Goal: Task Accomplishment & Management: Manage account settings

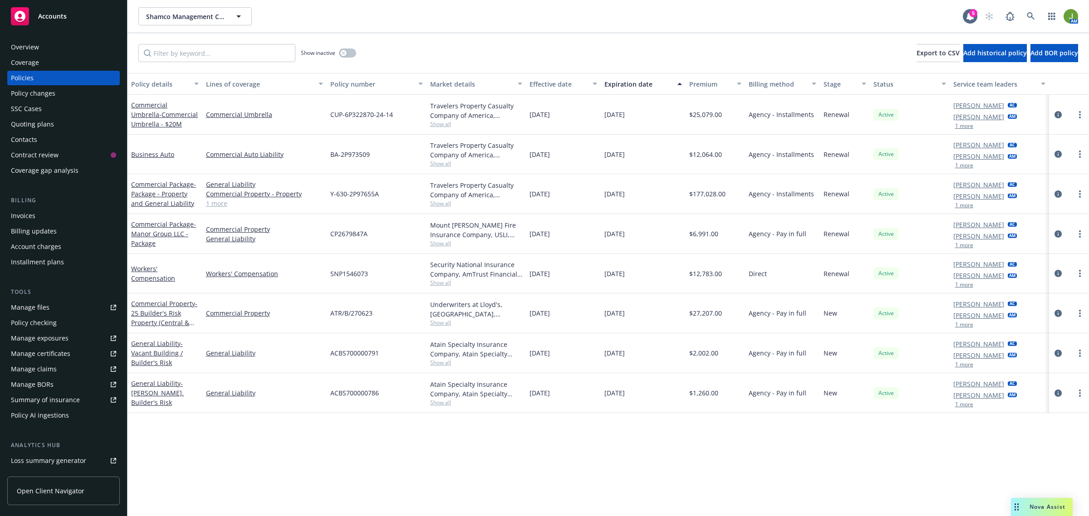
click at [46, 303] on div "Manage files" at bounding box center [30, 307] width 39 height 15
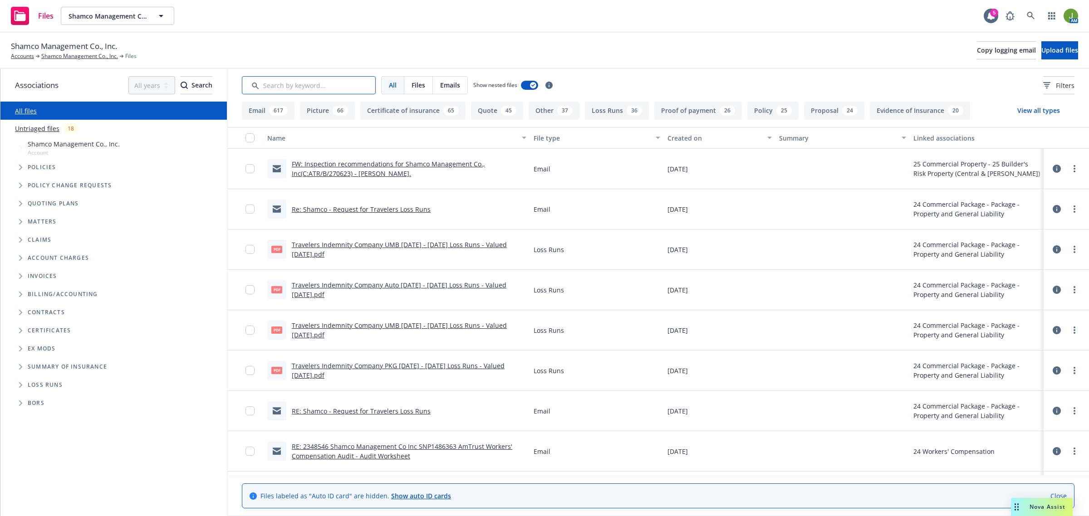
click at [286, 90] on input "Search by keyword..." at bounding box center [309, 85] width 134 height 18
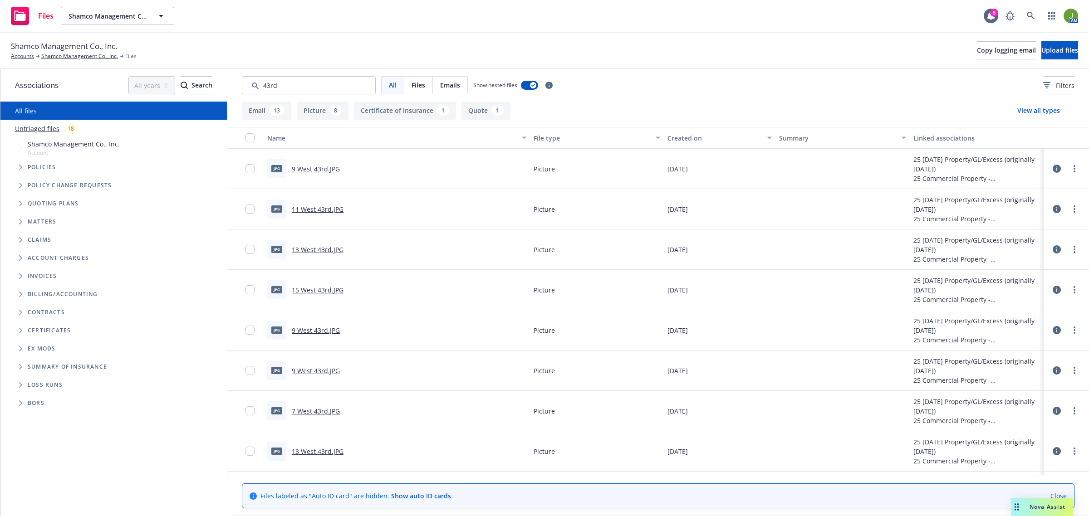
click at [321, 166] on link "9 West 43rd.JPG" at bounding box center [316, 169] width 48 height 9
click at [318, 212] on link "11 West 43rd.JPG" at bounding box center [318, 209] width 52 height 9
click at [306, 252] on link "13 West 43rd.JPG" at bounding box center [318, 249] width 52 height 9
click at [311, 289] on link "15 West 43rd.JPG" at bounding box center [318, 290] width 52 height 9
drag, startPoint x: 320, startPoint y: 85, endPoint x: 158, endPoint y: 71, distance: 162.6
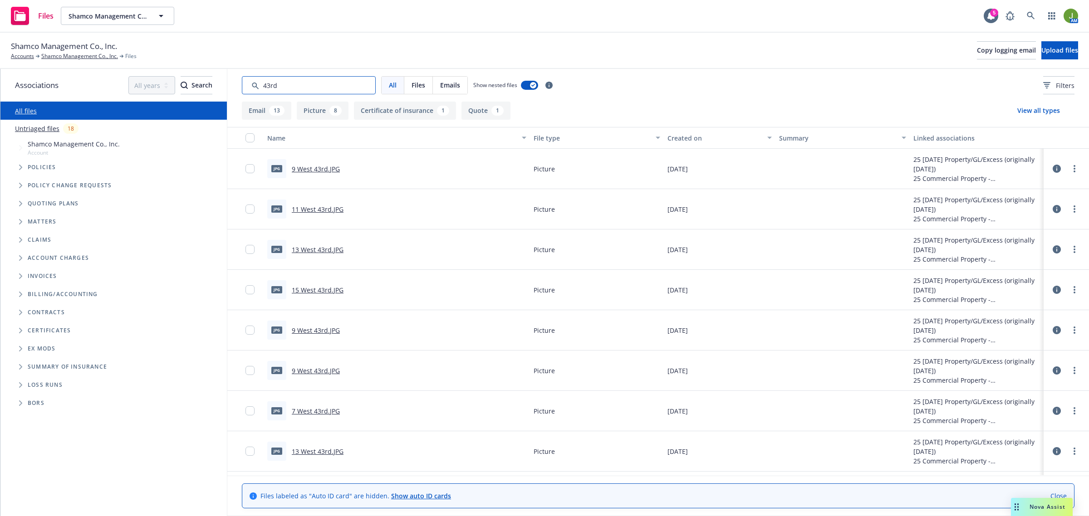
click at [176, 76] on div "Associations All years 2027 2026 2025 2024 2023 2022 2021 2020 2019 2018 2017 2…" at bounding box center [544, 292] width 1089 height 447
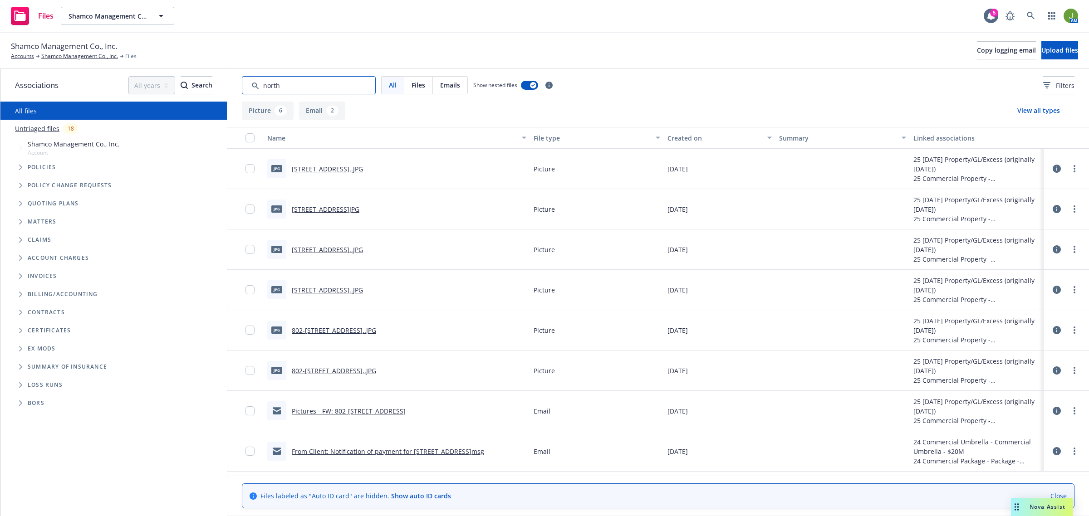
type input "north"
click at [319, 168] on link "802 North Rd..JPG" at bounding box center [327, 169] width 71 height 9
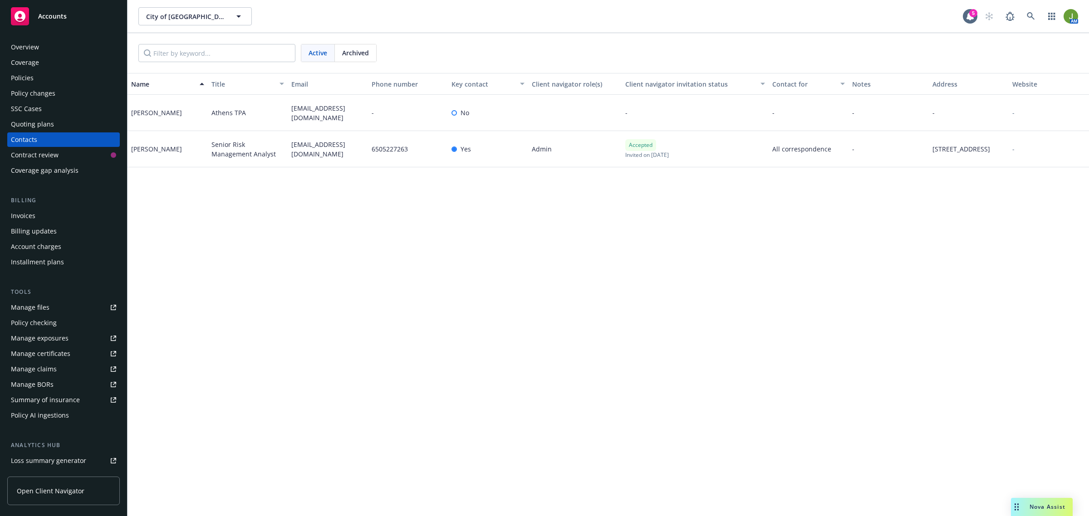
click at [40, 312] on div "Manage files" at bounding box center [30, 307] width 39 height 15
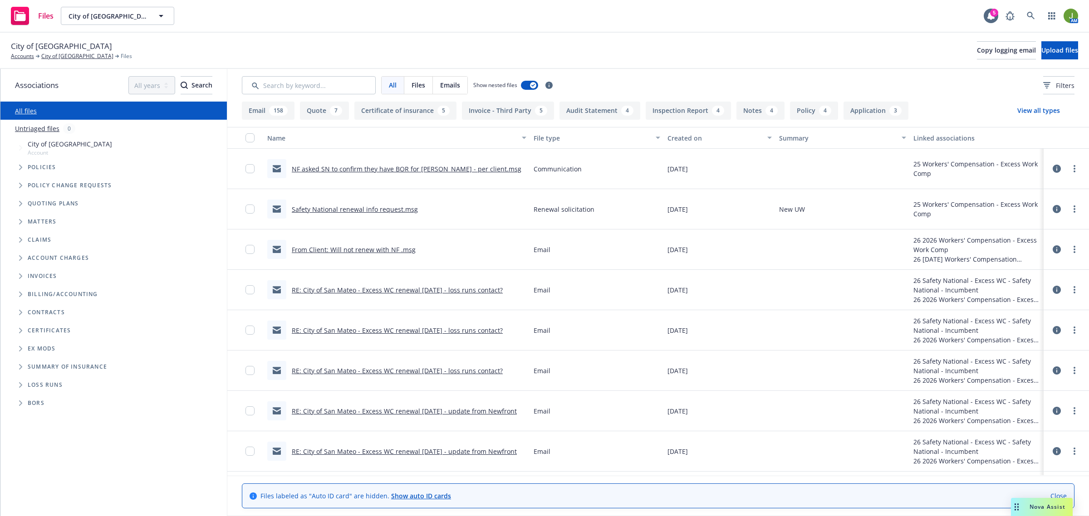
click at [681, 134] on div "Created on" at bounding box center [715, 138] width 94 height 10
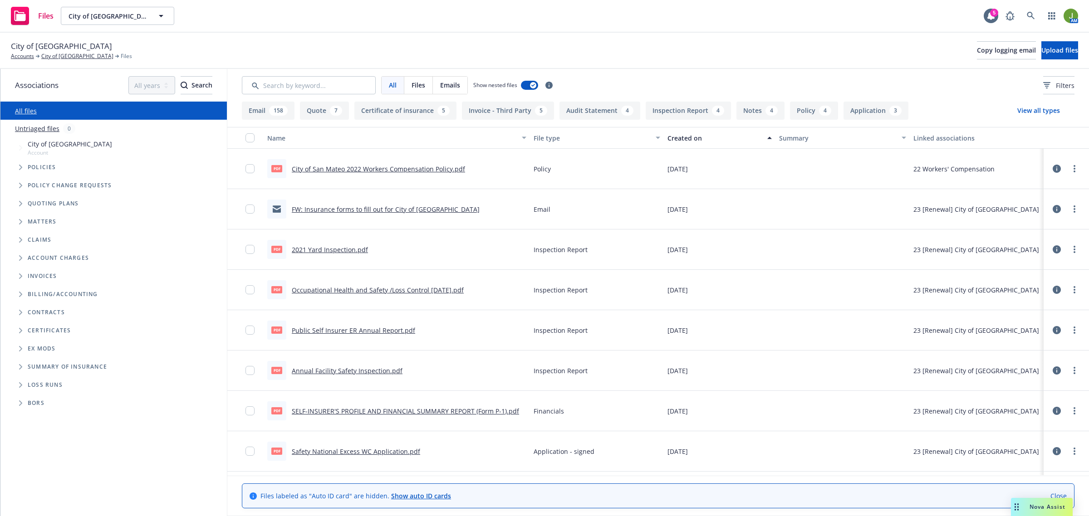
click at [681, 134] on div "Created on" at bounding box center [715, 138] width 94 height 10
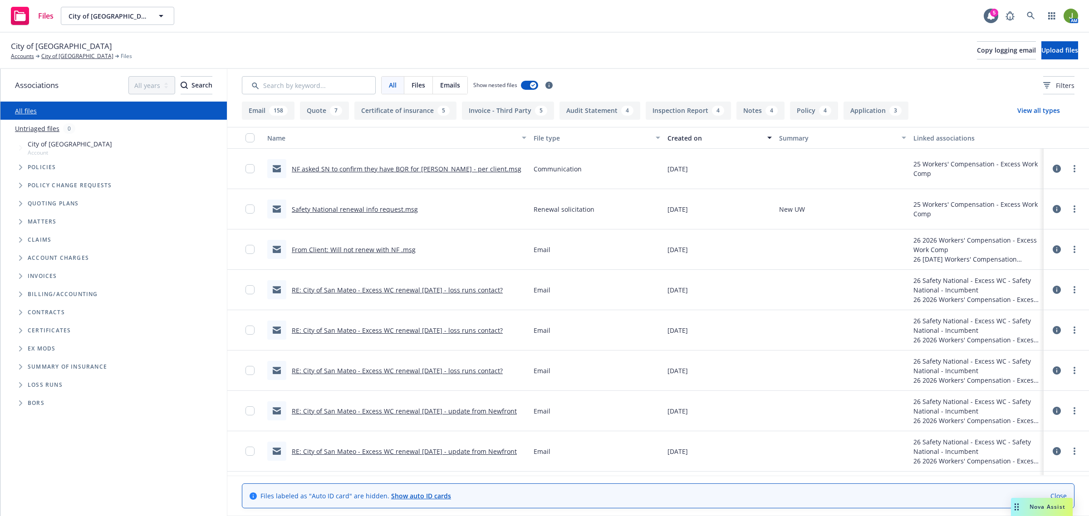
click at [360, 211] on link "Safety National renewal info request.msg" at bounding box center [355, 209] width 126 height 9
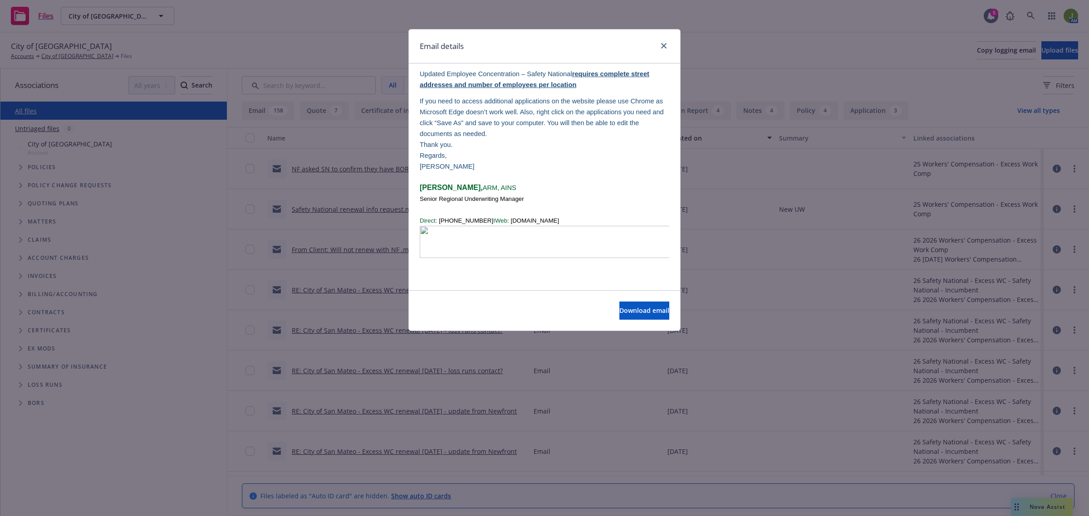
scroll to position [398, 0]
click at [662, 46] on icon "close" at bounding box center [663, 45] width 5 height 5
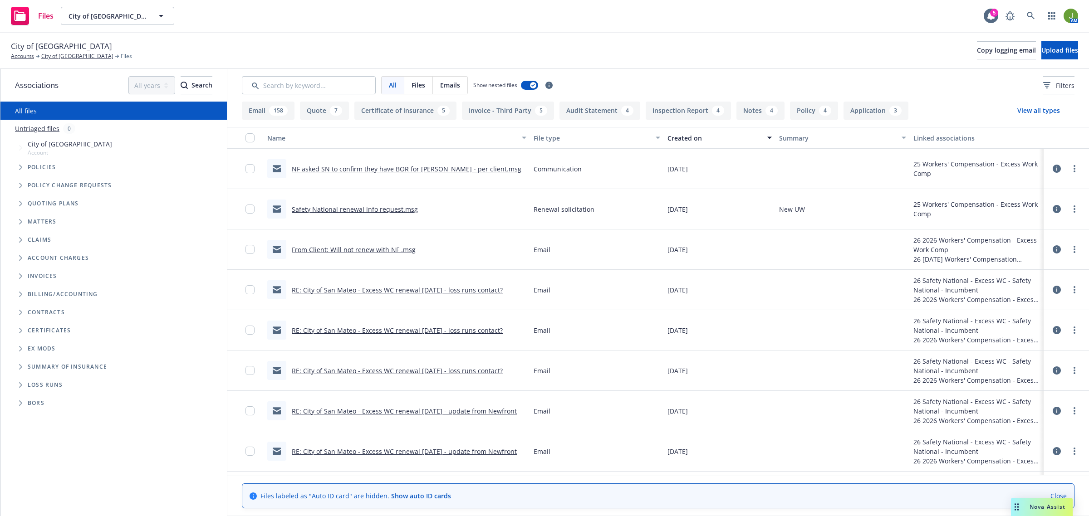
click at [405, 167] on link "NF asked SN to confirm they have BOR for [PERSON_NAME] - per client.msg" at bounding box center [407, 169] width 230 height 9
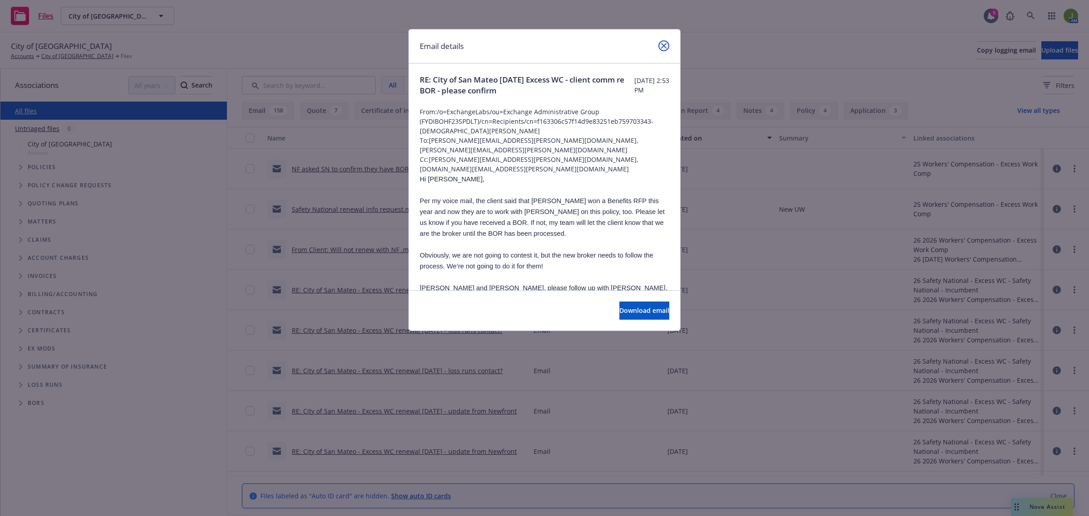
click at [664, 47] on icon "close" at bounding box center [663, 45] width 5 height 5
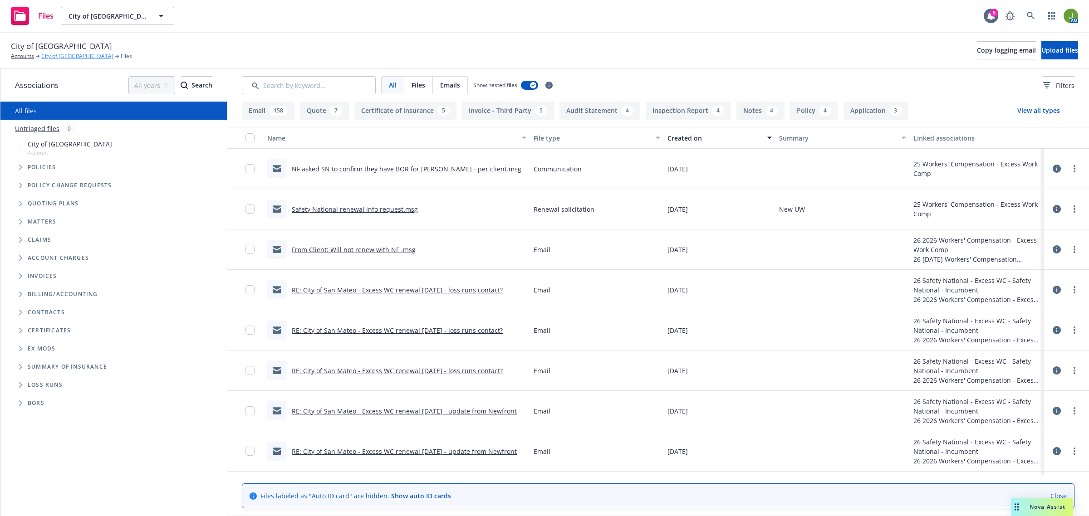
click at [70, 58] on link "City of [GEOGRAPHIC_DATA]" at bounding box center [77, 56] width 72 height 8
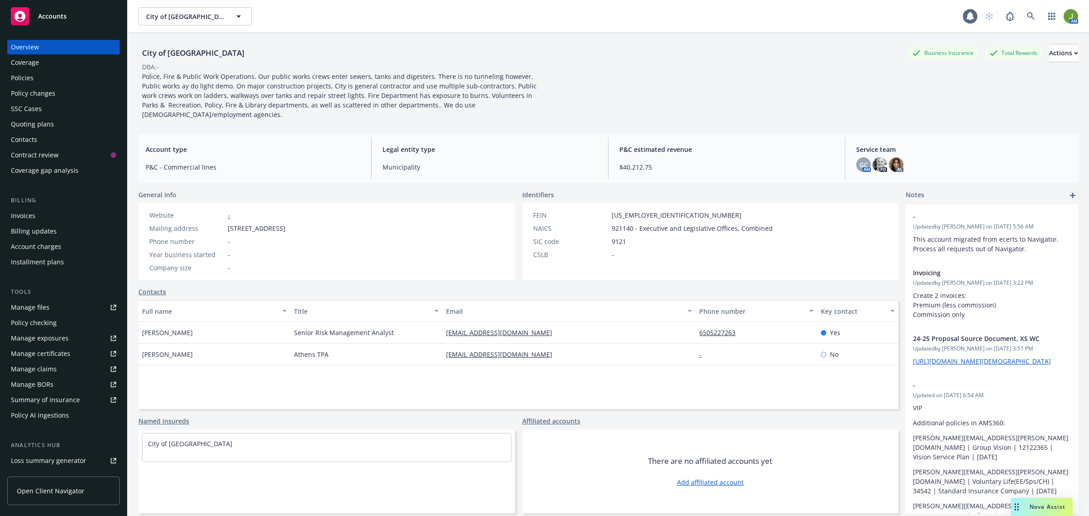
click at [51, 121] on div "Quoting plans" at bounding box center [32, 124] width 43 height 15
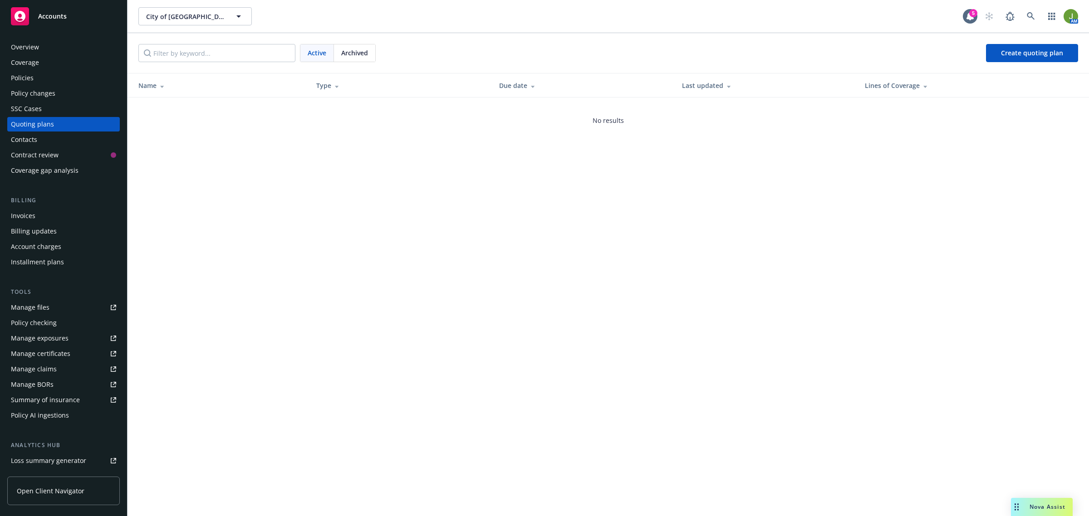
click at [36, 79] on div "Policies" at bounding box center [63, 78] width 105 height 15
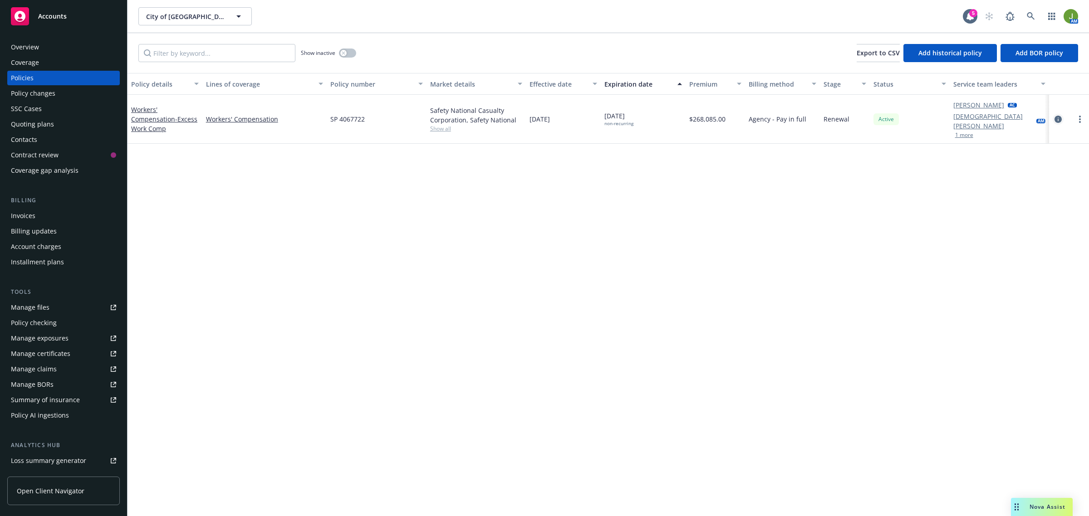
click at [1057, 116] on icon "circleInformation" at bounding box center [1058, 119] width 7 height 7
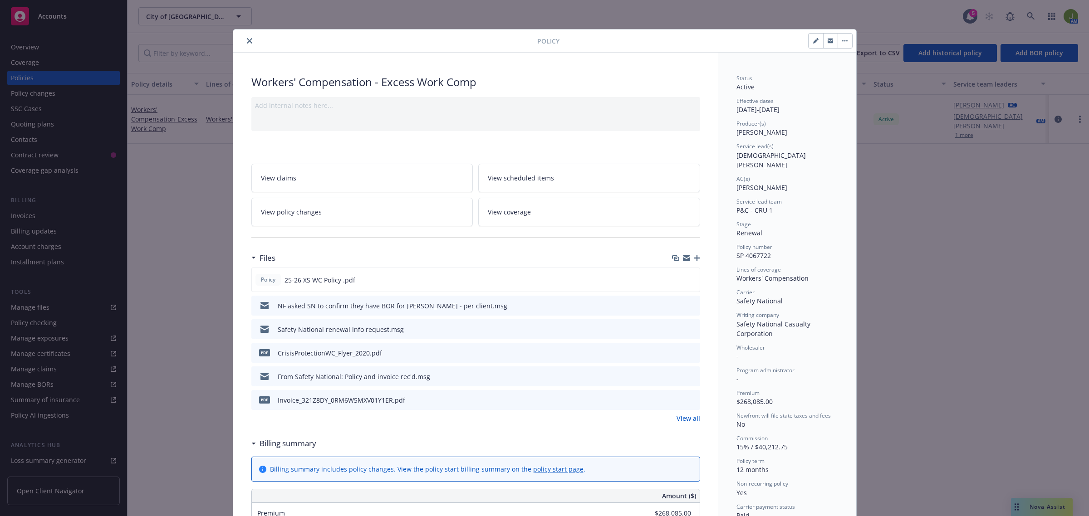
click at [695, 259] on icon "button" at bounding box center [697, 258] width 6 height 6
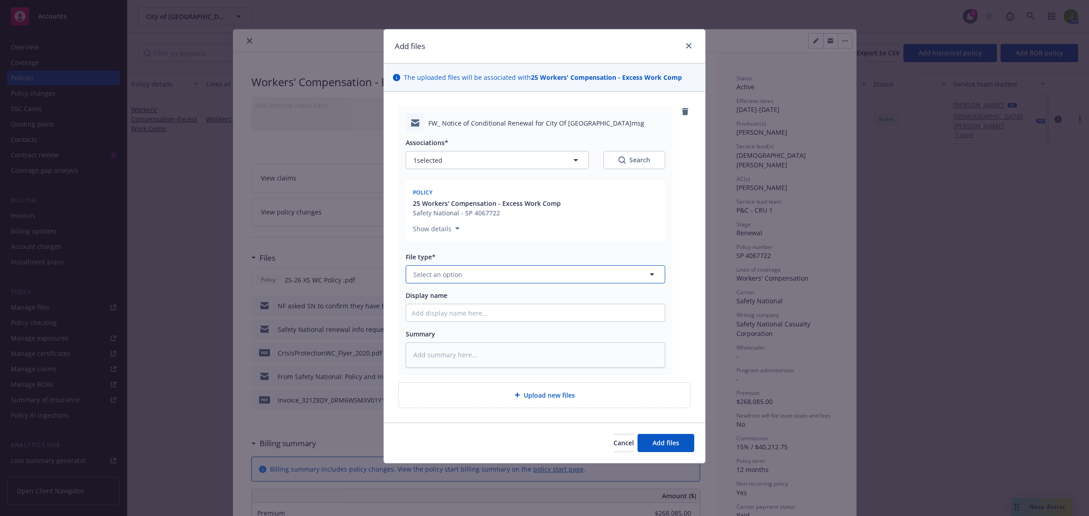
click at [464, 277] on button "Select an option" at bounding box center [536, 274] width 260 height 18
type input "email"
type textarea "x"
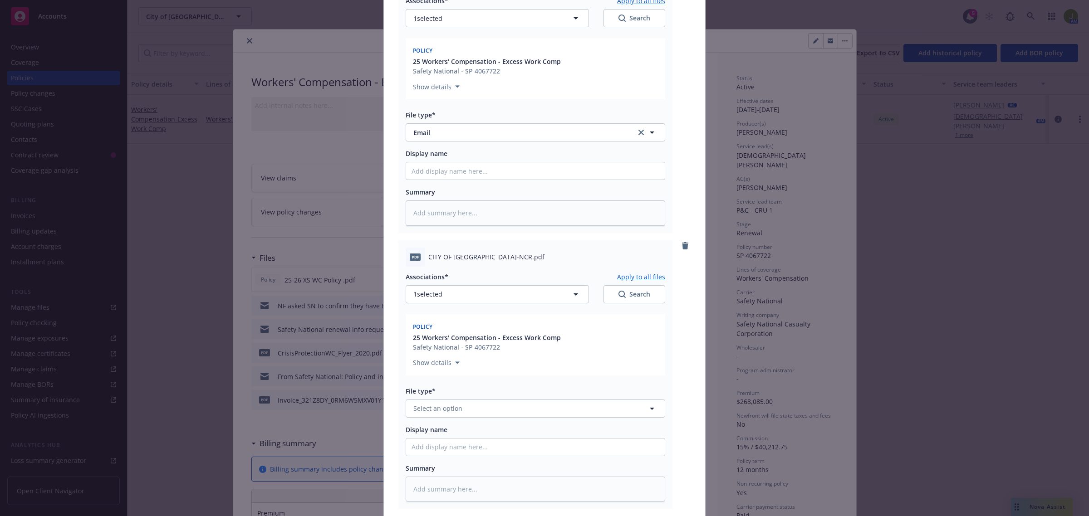
scroll to position [227, 0]
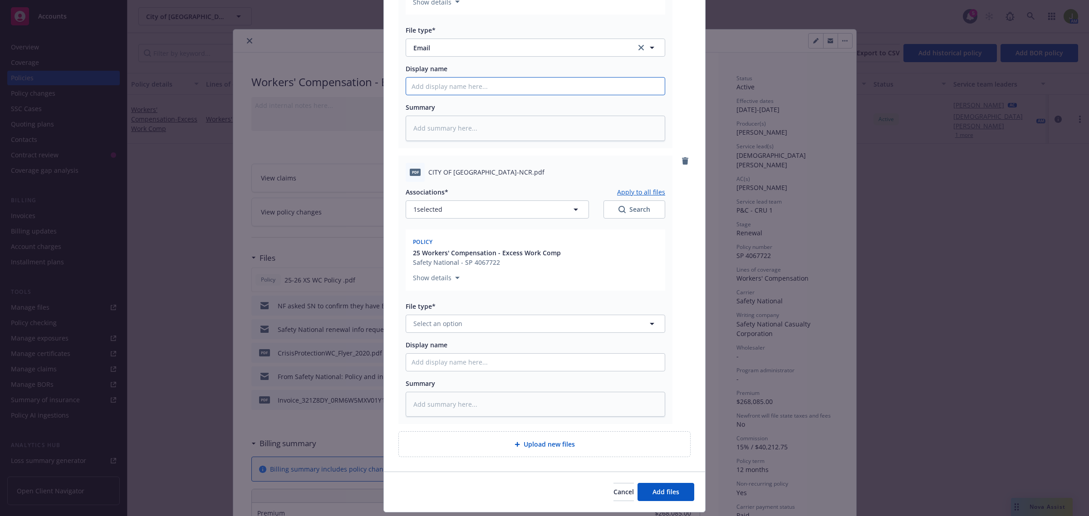
click at [472, 90] on input "Display name" at bounding box center [535, 86] width 259 height 17
type textarea "x"
type input "F"
type textarea "x"
type input "Fr"
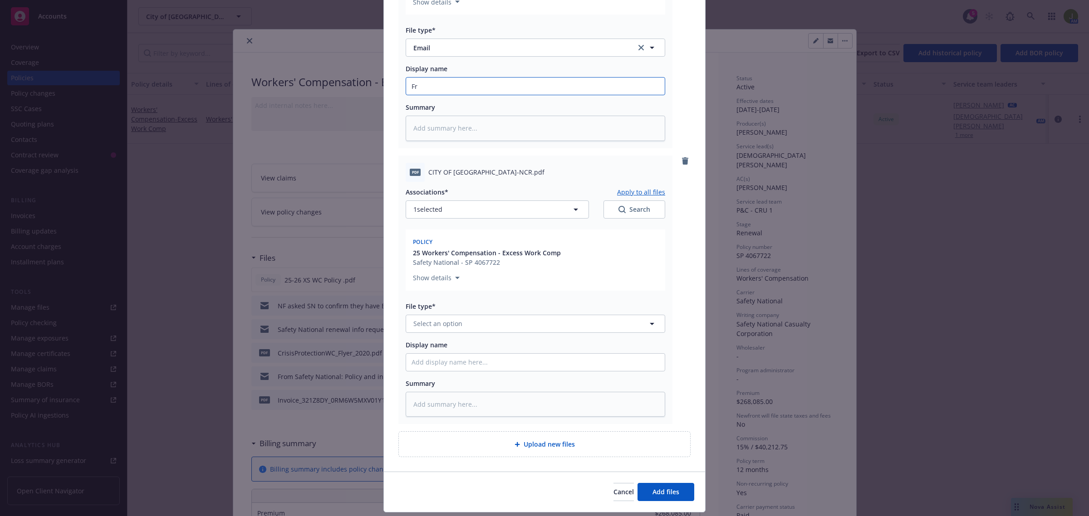
type textarea "x"
type input "Fro"
type textarea "x"
type input "From"
type textarea "x"
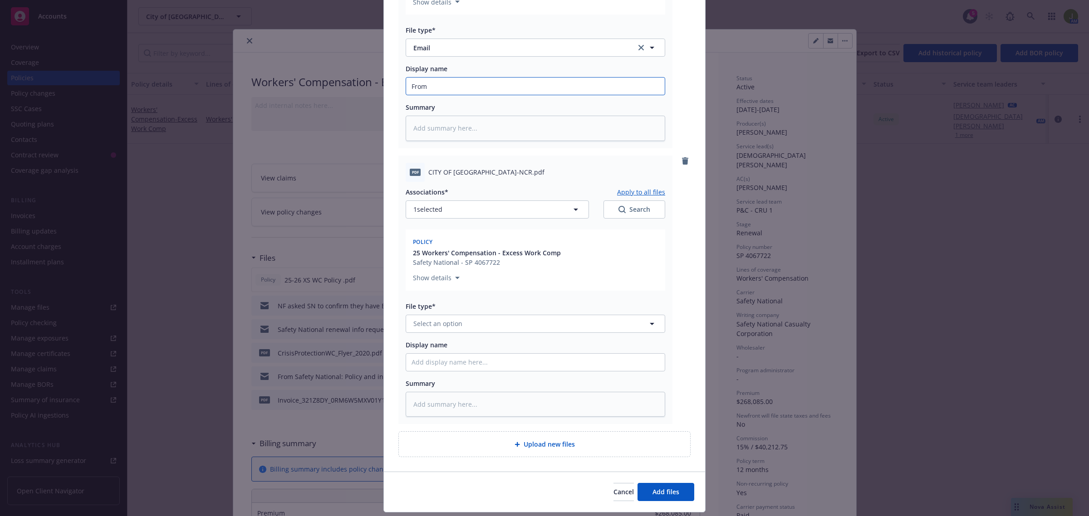
type input "FromC"
type textarea "x"
type input "From"
type textarea "x"
type input "From"
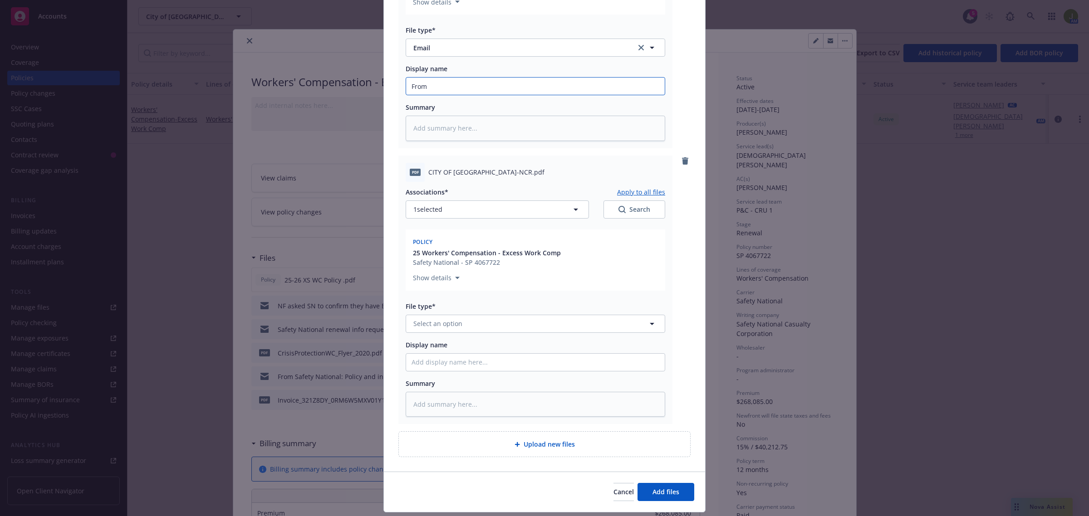
type textarea "x"
type input "From C"
type textarea "x"
type input "From Ca"
type textarea "x"
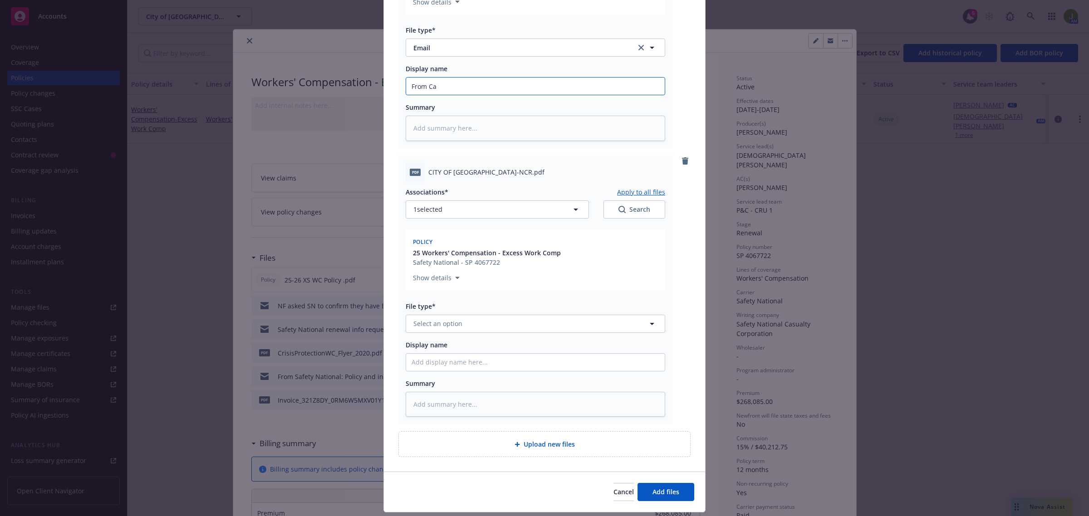
type input "From Car"
type textarea "x"
type input "From [PERSON_NAME]"
type textarea "x"
type input "From [PERSON_NAME]"
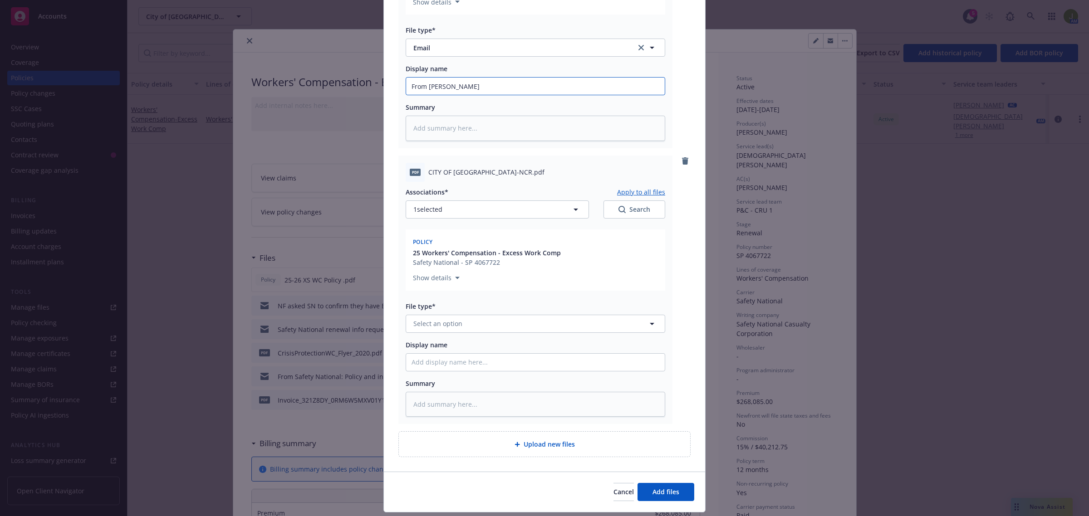
type textarea "x"
type input "From Carrier"
type textarea "x"
type input "From Carrier:"
type textarea "x"
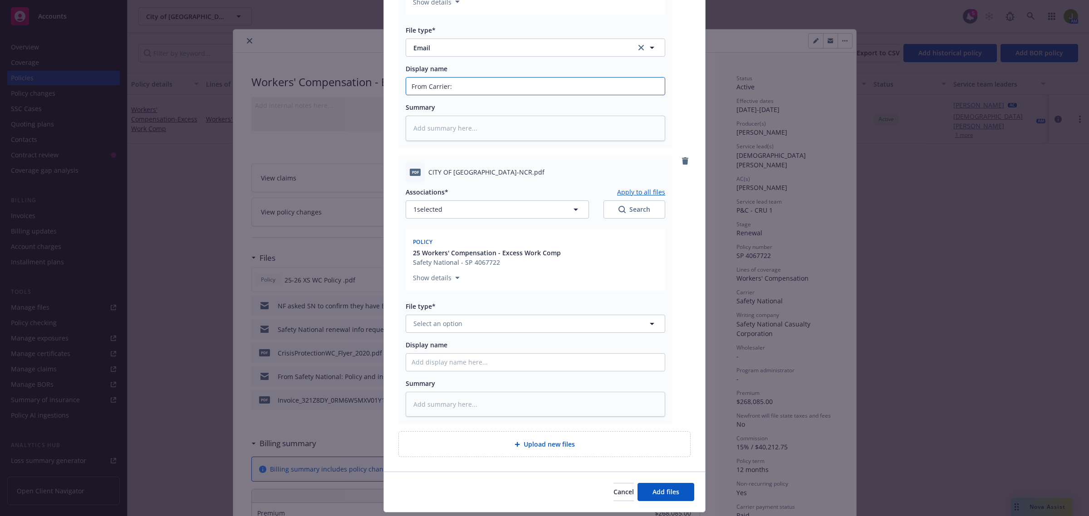
type input "From Carrier:"
type textarea "x"
type input "From Carrier: C"
type textarea "x"
type input "From Carrier: Co"
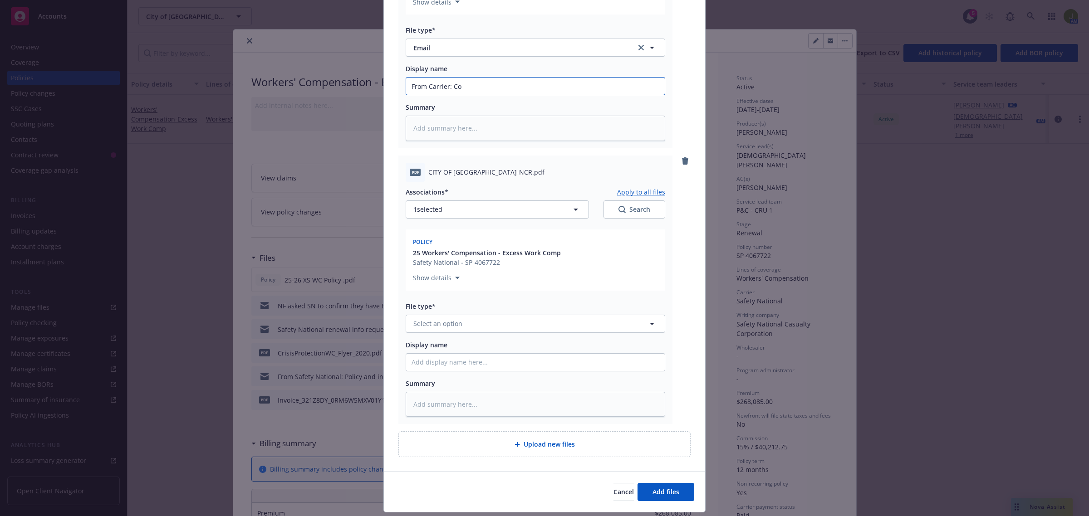
type textarea "x"
type input "From Carrier: Con"
type textarea "x"
type input "From Carrier: Cond"
type textarea "x"
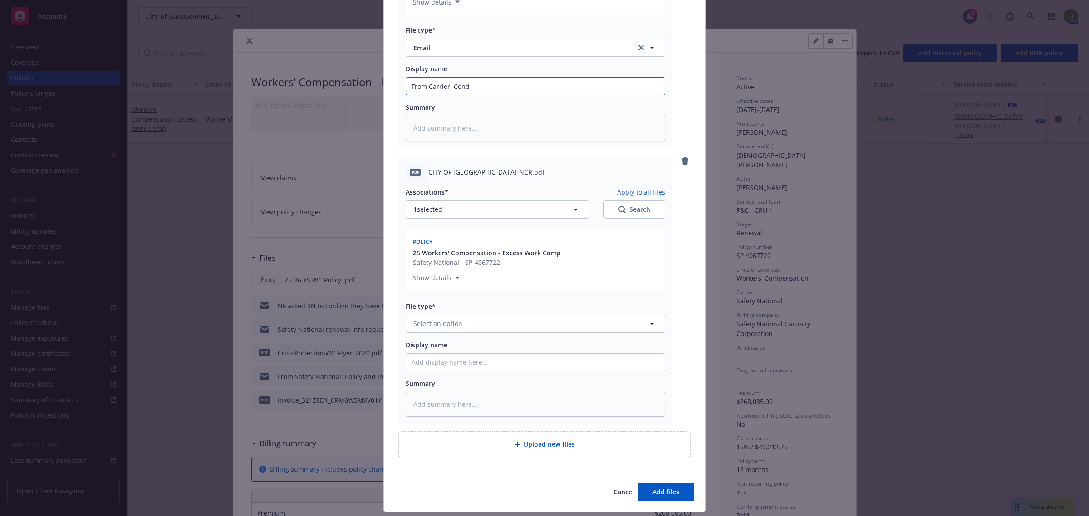
type input "From Carrier: Condi"
type textarea "x"
type input "From Carrier: [PERSON_NAME]"
type textarea "x"
type input "From Carrier: Conditi"
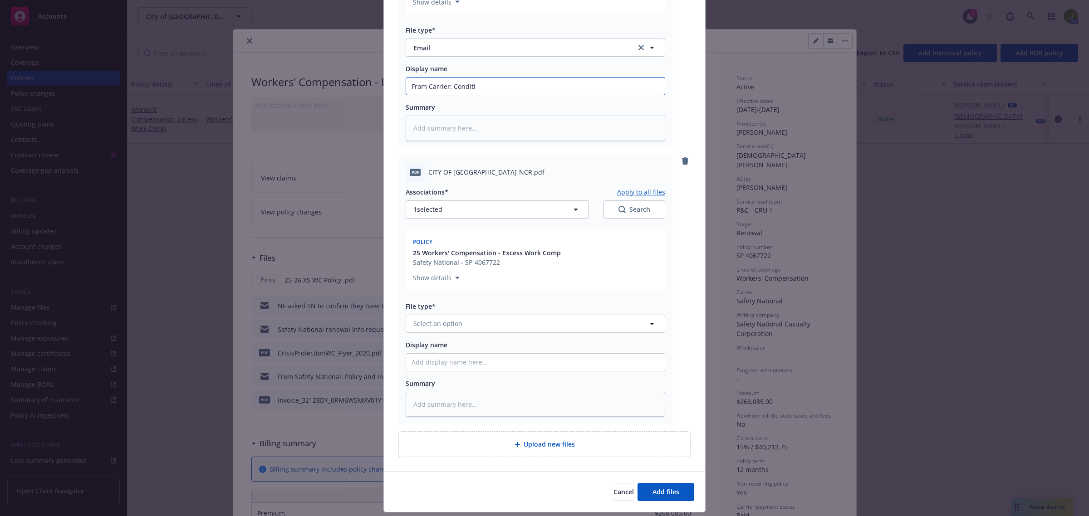
type textarea "x"
type input "From Carrier: Conditio"
type textarea "x"
type input "From Carrier: Condition"
type textarea "x"
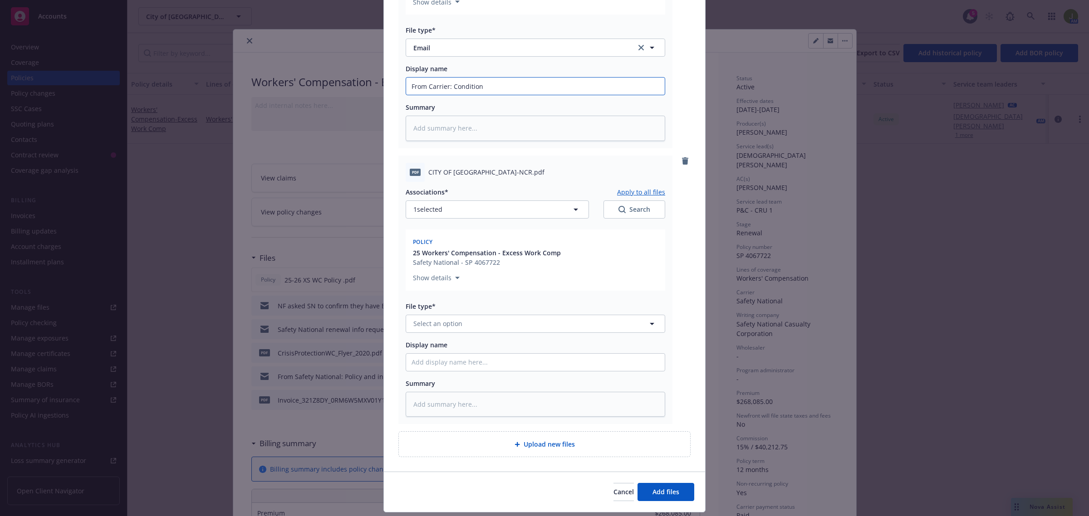
type input "From Carrier: Conditiona"
type textarea "x"
type input "From Carrier: Conditional"
type textarea "x"
type input "From Carrier: Conditional"
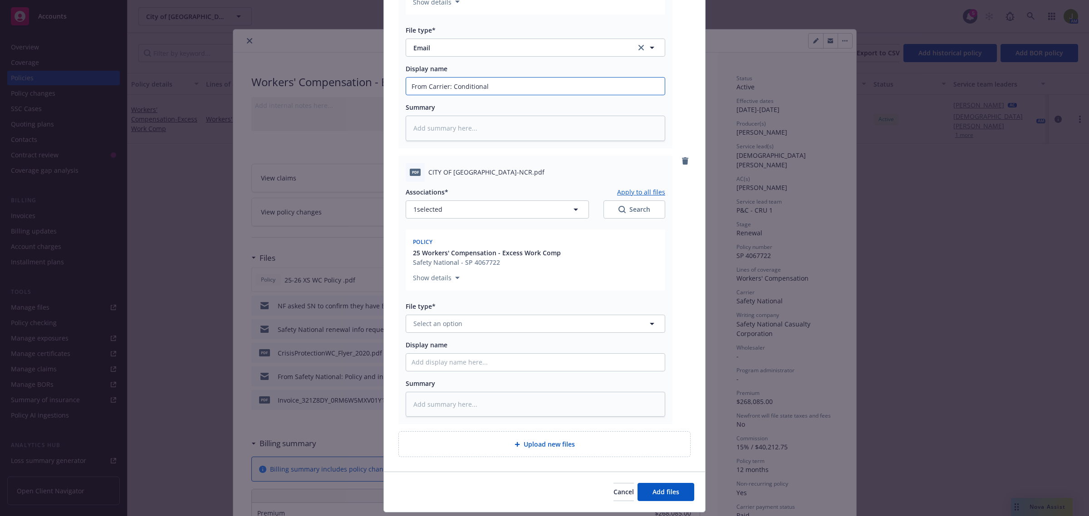
type textarea "x"
type input "From Carrier: Conditional R"
type textarea "x"
type input "From Carrier: Conditional Re"
type textarea "x"
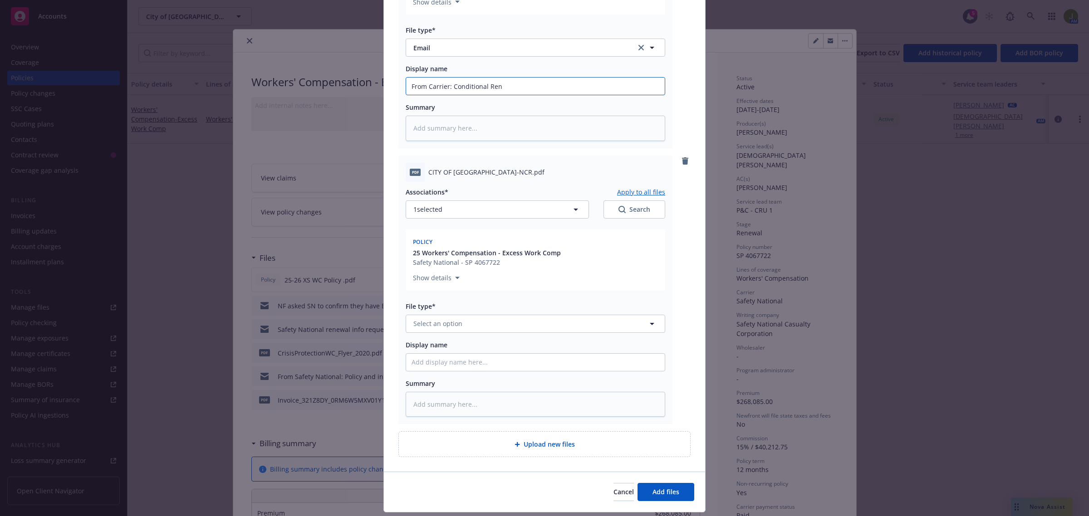
type input "From Carrier: Conditional [PERSON_NAME]"
type textarea "x"
type input "From Carrier: Conditional Renew"
type textarea "x"
type input "From Carrier: Conditional Renewa"
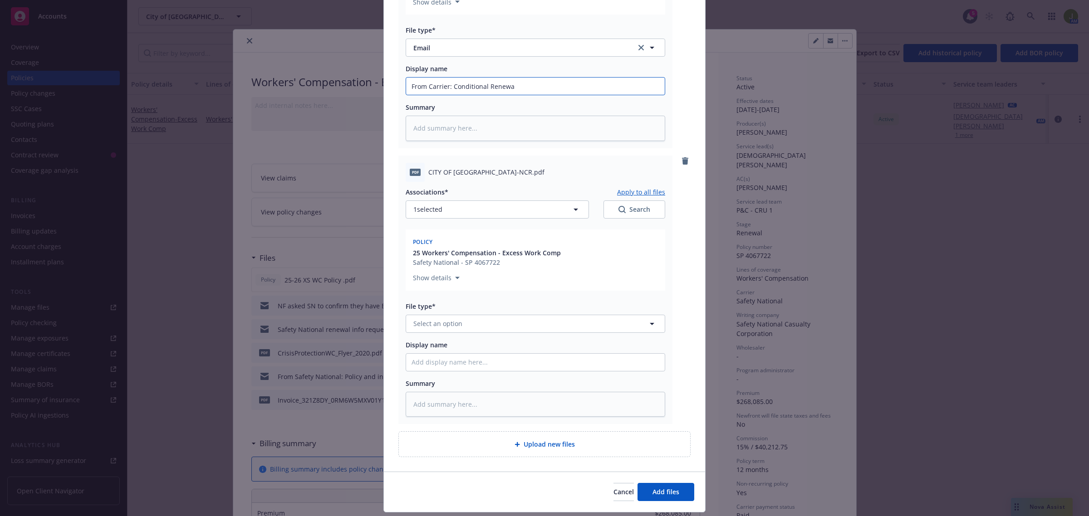
type textarea "x"
type input "From Carrier: Conditional Renewal"
click at [465, 323] on button "Select an option" at bounding box center [536, 324] width 260 height 18
type input "condition"
type textarea "x"
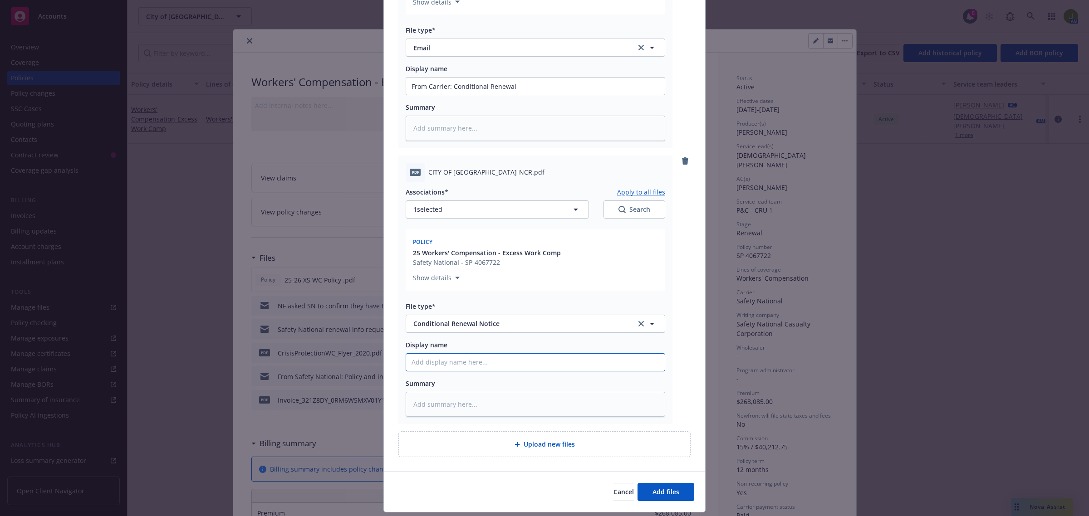
type textarea "x"
type input "C"
type textarea "x"
type input "Co"
type textarea "x"
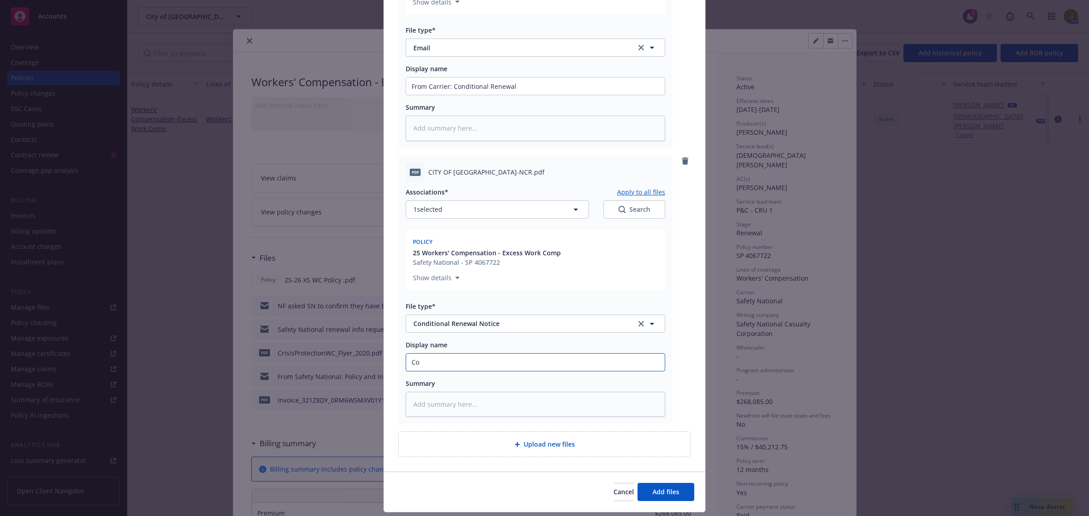
type input "Con"
type textarea "x"
type input "Cond"
type textarea "x"
type input "Condi"
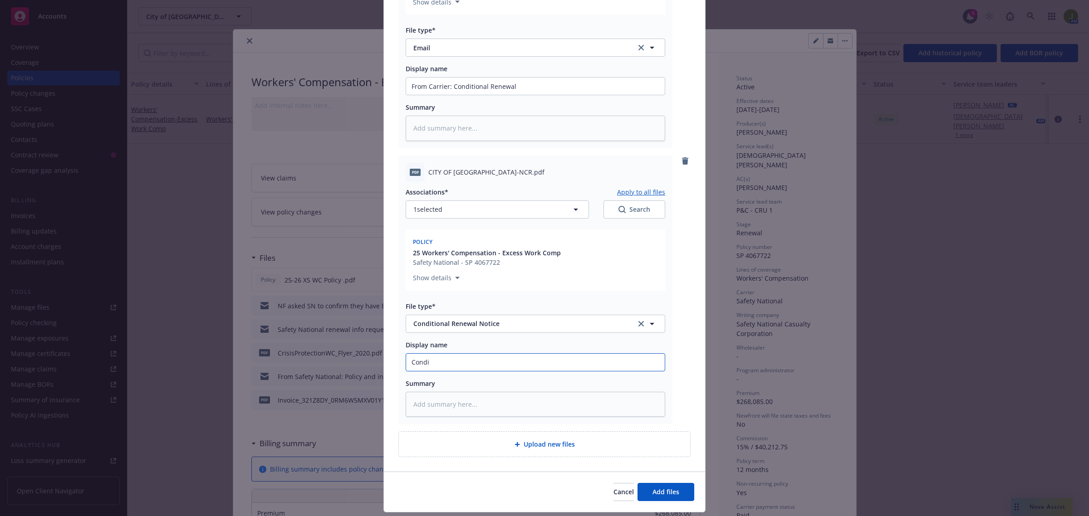
type textarea "x"
type input "[PERSON_NAME]"
type textarea "x"
type input "Conditio"
type textarea "x"
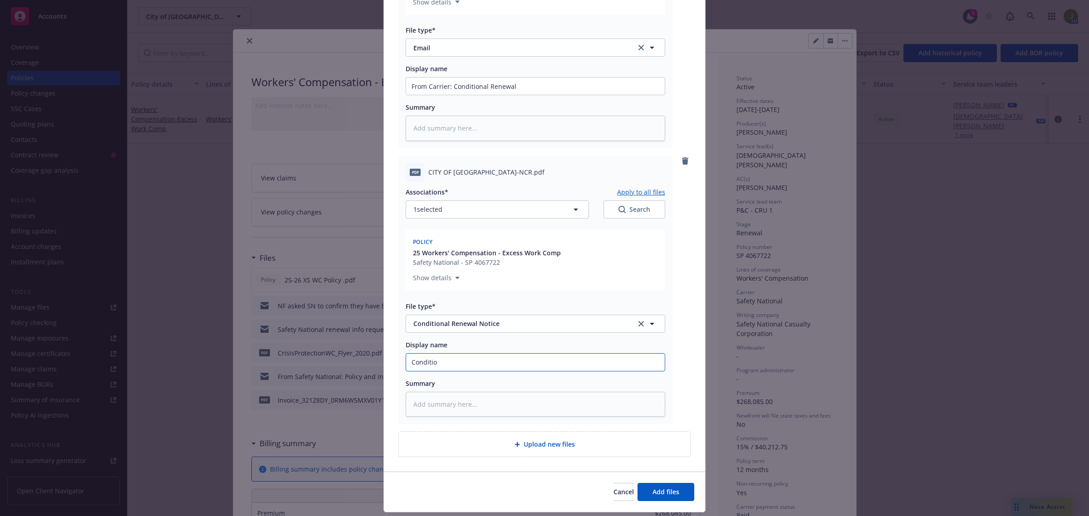
type input "Condition"
type textarea "x"
type input "Conditiona"
type textarea "x"
type input "Conditional"
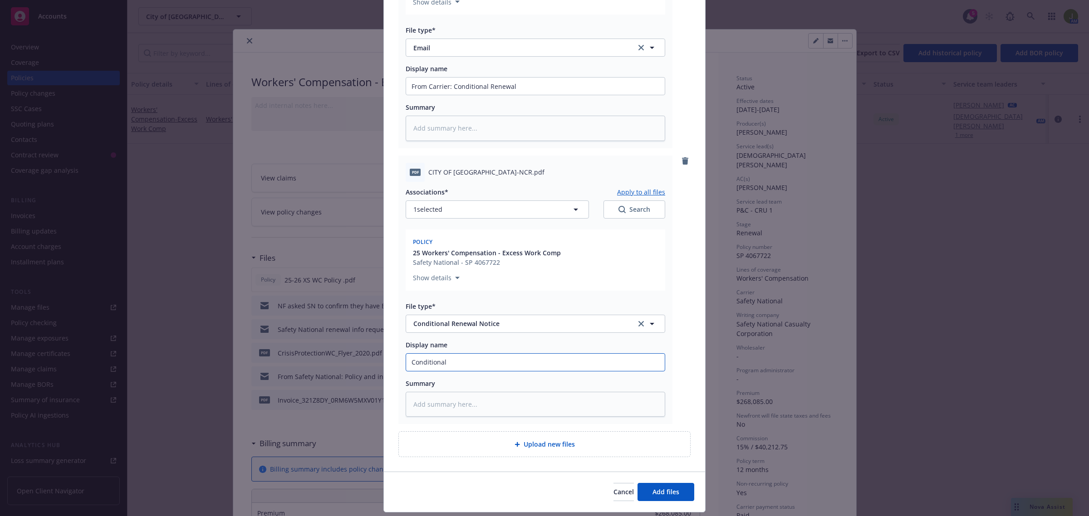
type textarea "x"
type input "Conditional"
type textarea "x"
type input "Conditional R"
type textarea "x"
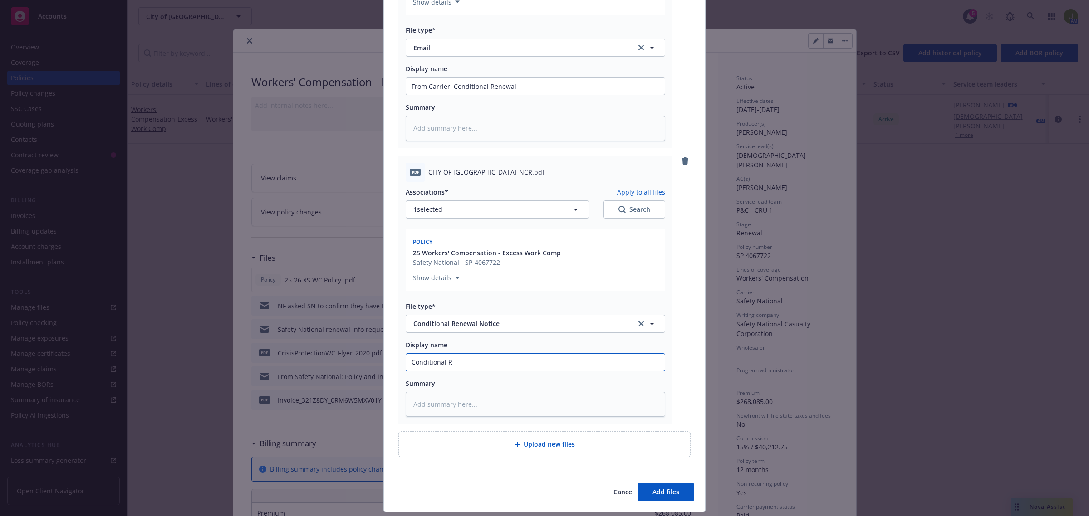
type input "Conditional Re"
type textarea "x"
type input "Conditional Ren"
type textarea "x"
type input "Conditional [PERSON_NAME]"
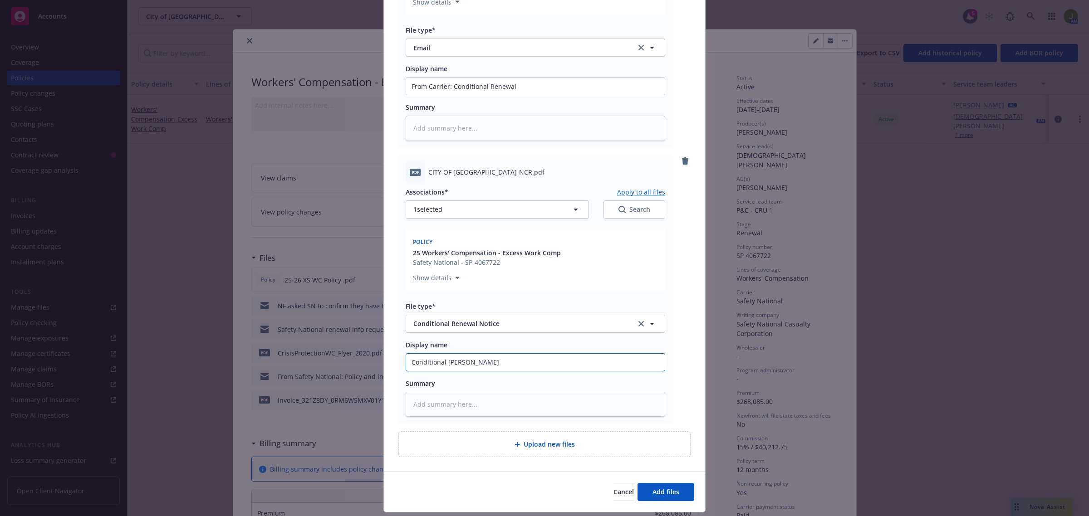
type textarea "x"
type input "Conditional Renew"
type textarea "x"
type input "Conditional Renewa"
type textarea "x"
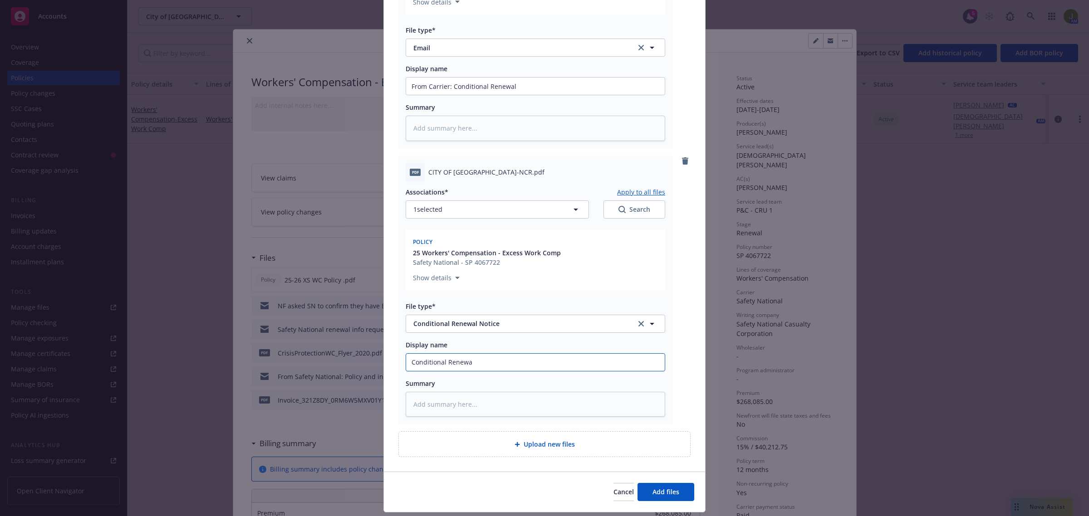
type input "Conditional Renewal"
type textarea "x"
type input "Conditional Renewal"
type textarea "x"
type input "Conditional Renewal No"
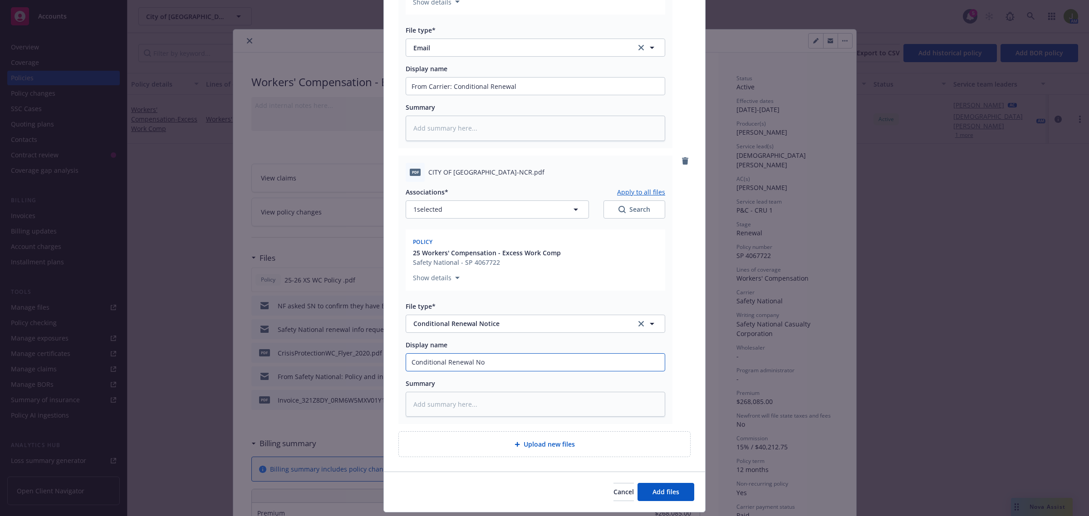
type textarea "x"
type input "Conditional Renewal Not"
type textarea "x"
type input "Conditional Renewal Noti"
type textarea "x"
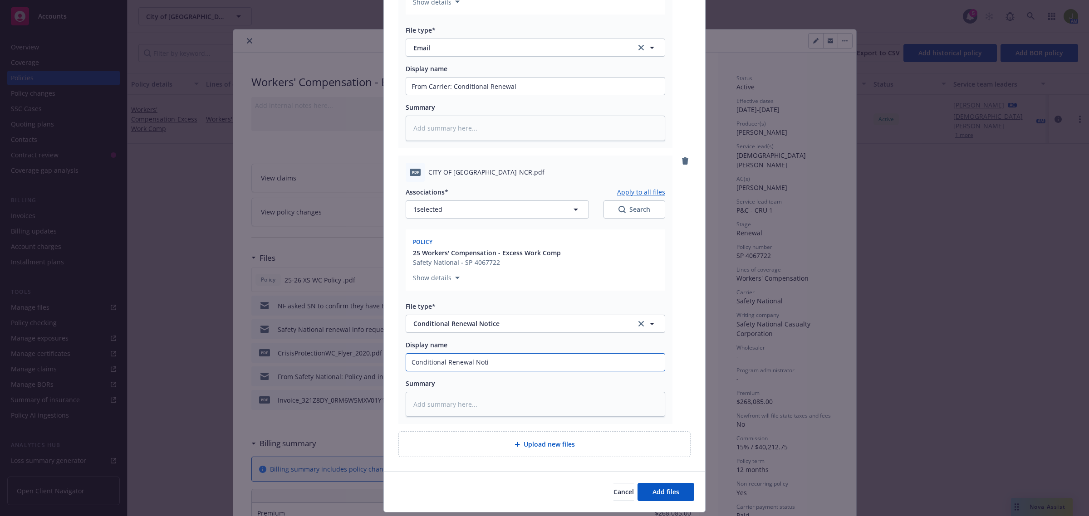
type input "Conditional Renewal Notic"
type textarea "x"
type input "Conditional Renewal Notice"
drag, startPoint x: 447, startPoint y: 85, endPoint x: 349, endPoint y: 83, distance: 97.6
click at [349, 83] on div "Add files The uploaded files will be associated with 25 Workers' Compensation -…" at bounding box center [544, 258] width 1089 height 516
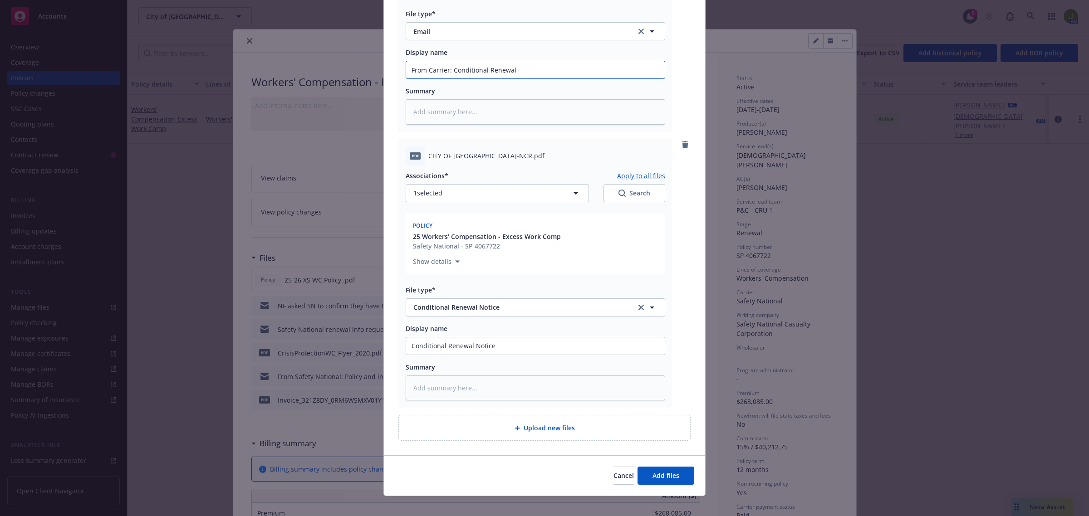
scroll to position [252, 0]
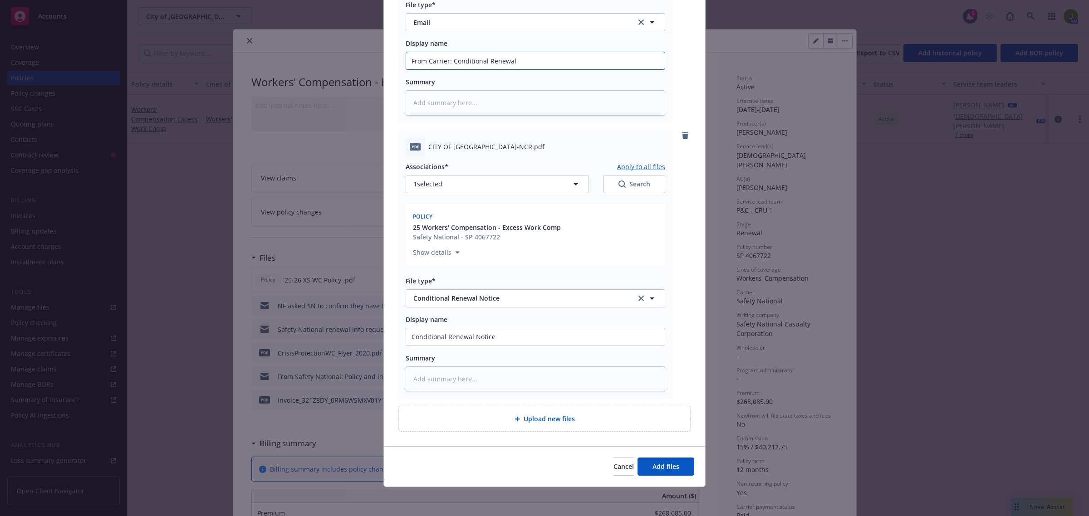
type textarea "x"
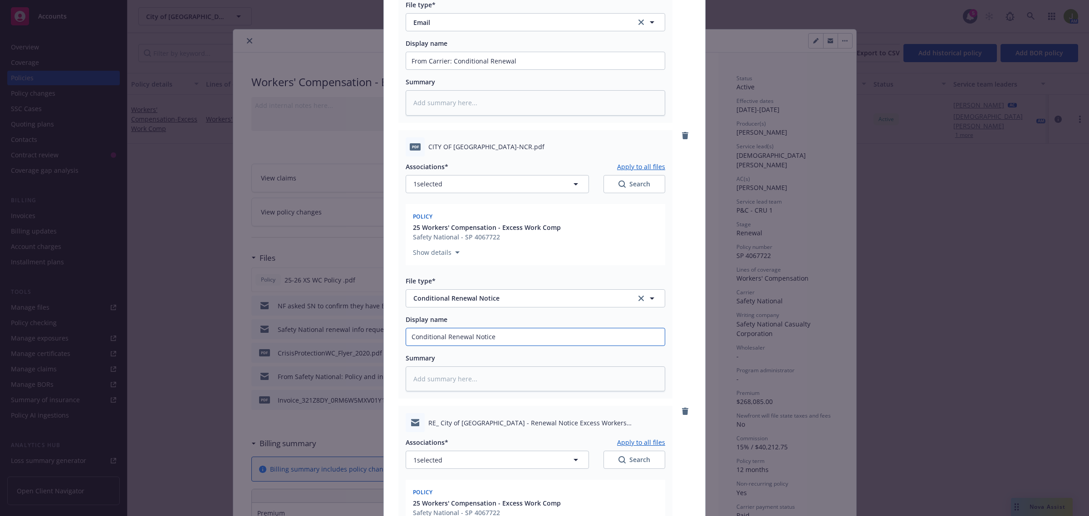
drag, startPoint x: 495, startPoint y: 334, endPoint x: 378, endPoint y: 334, distance: 116.6
click at [378, 334] on div "Add files The uploaded files will be associated with 25 Workers' Compensation -…" at bounding box center [544, 258] width 1089 height 516
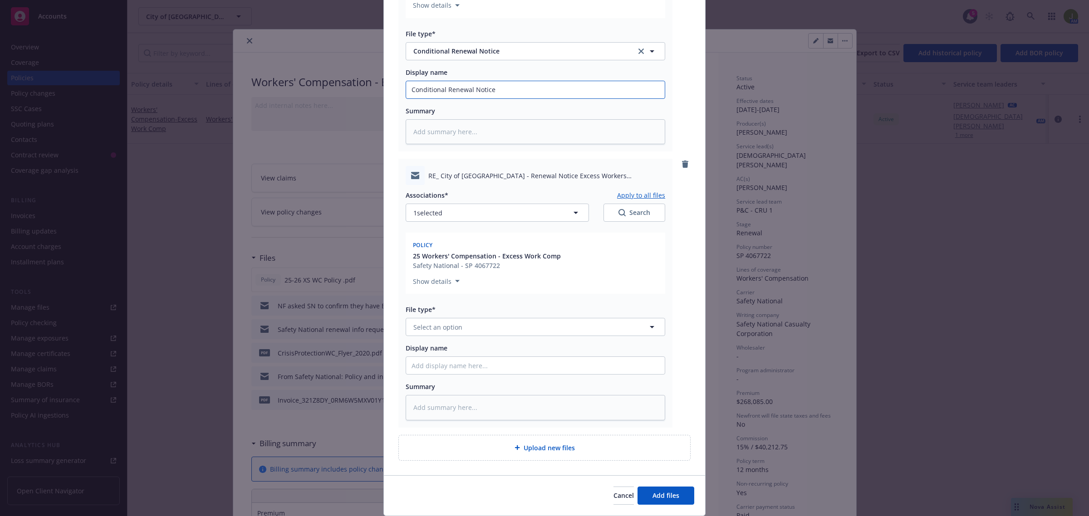
scroll to position [529, 0]
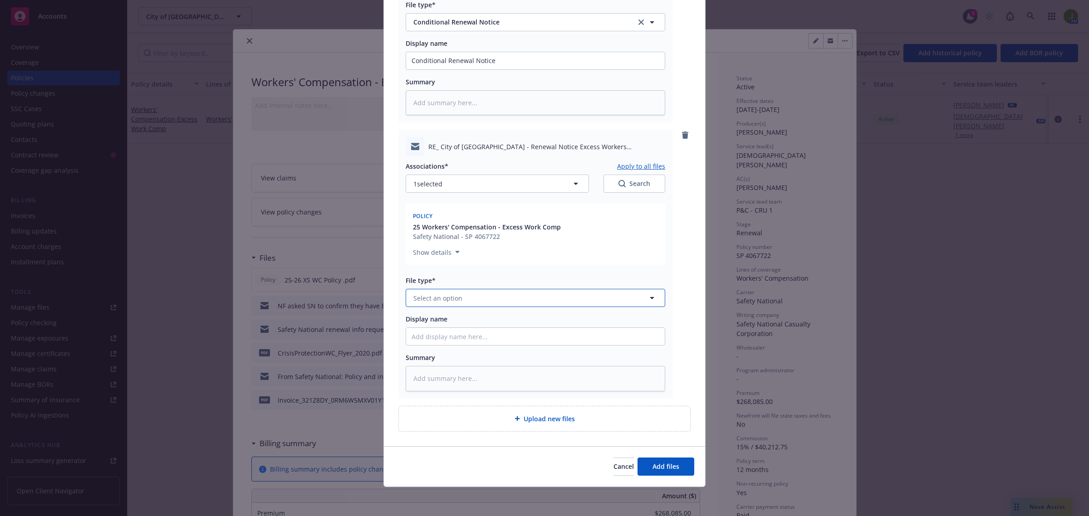
click at [439, 296] on span "Select an option" at bounding box center [437, 299] width 49 height 10
type input "email"
type textarea "x"
type input "To"
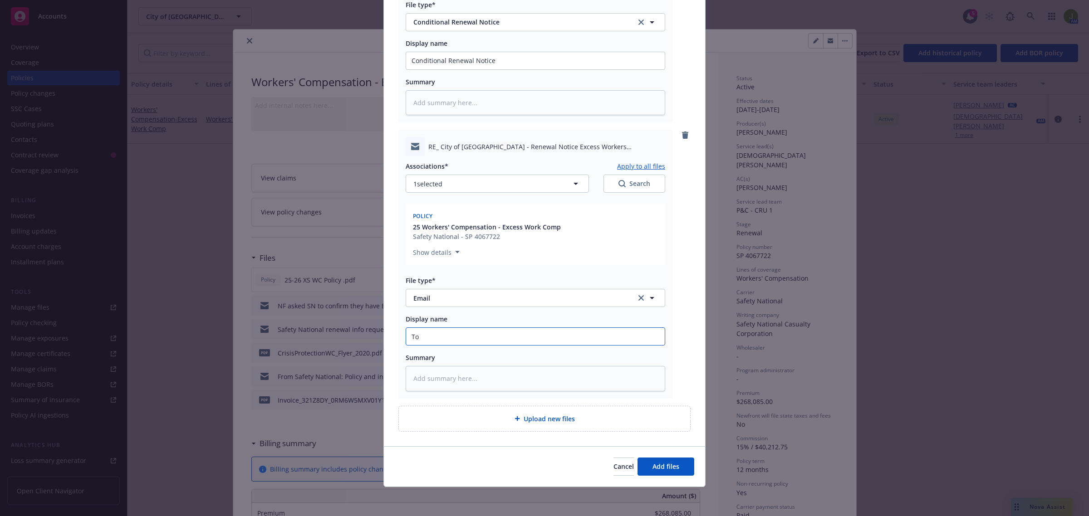
type textarea "x"
type input "To"
type textarea "x"
type input "To C"
type textarea "x"
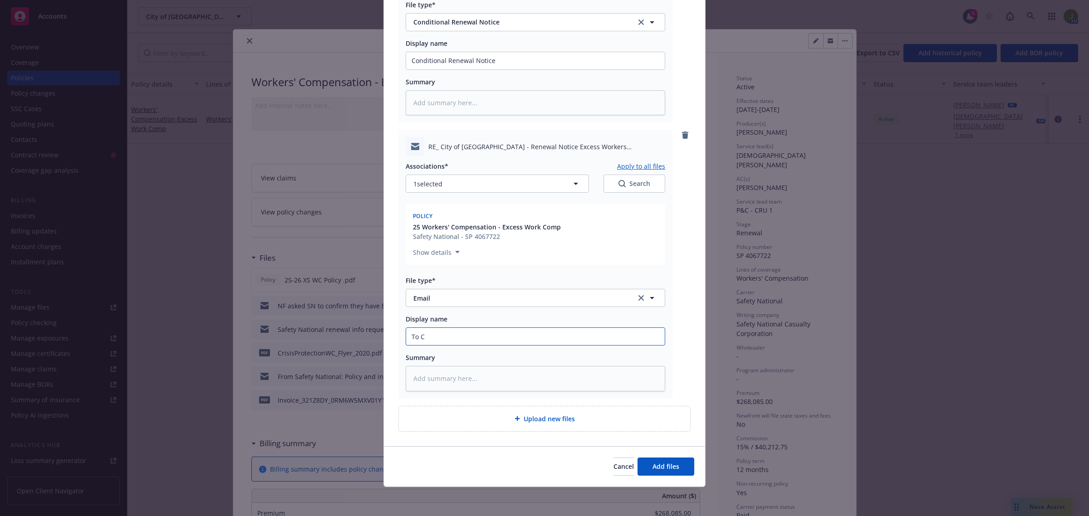
type input "To Cl"
type textarea "x"
type input "To Cli"
type textarea "x"
type input "To Clie"
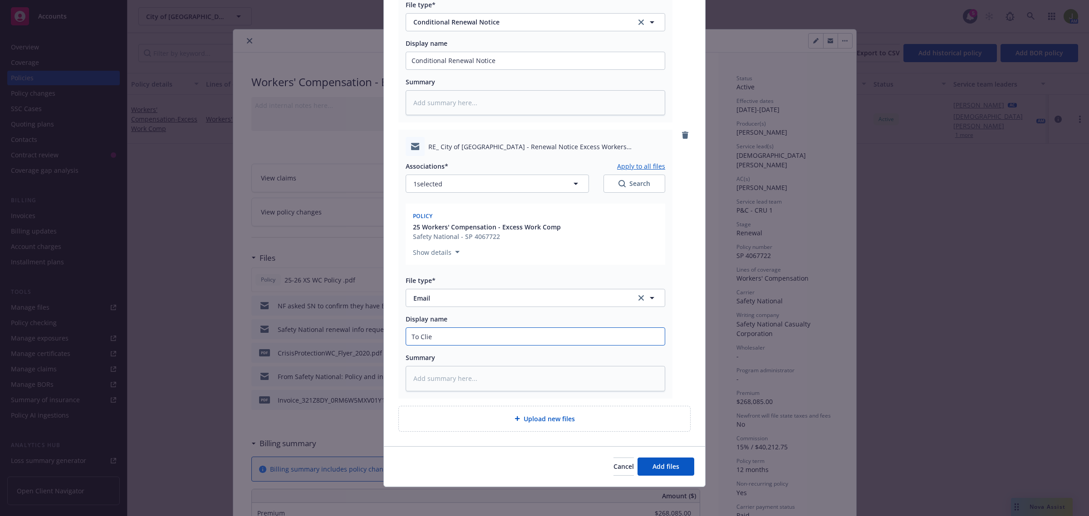
type textarea "x"
type input "To Clien"
type textarea "x"
type input "To Client"
type textarea "x"
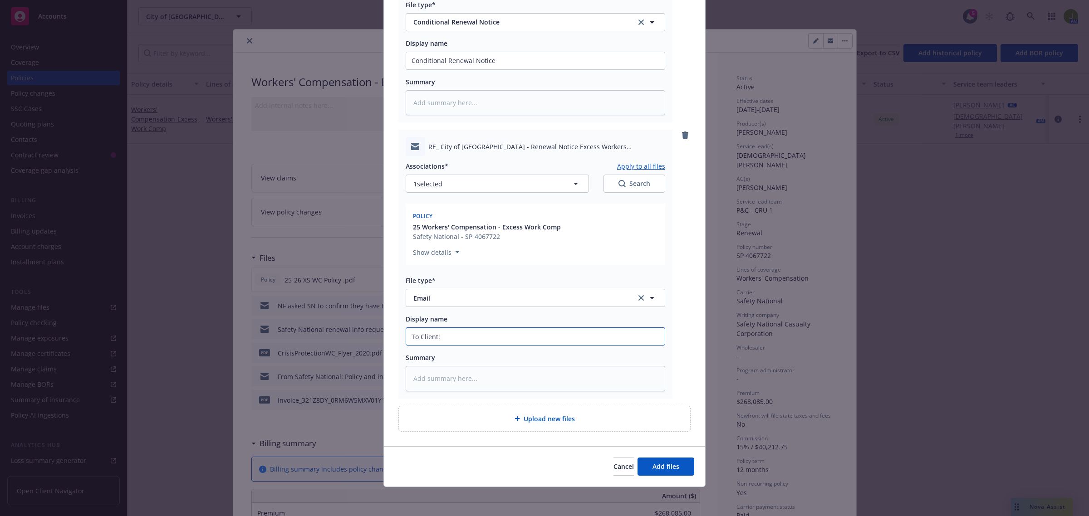
type input "To Client:"
paste input "Conditional Renewal Notice"
type textarea "x"
type input "To Client: Conditional Renewal Notice"
type textarea "x"
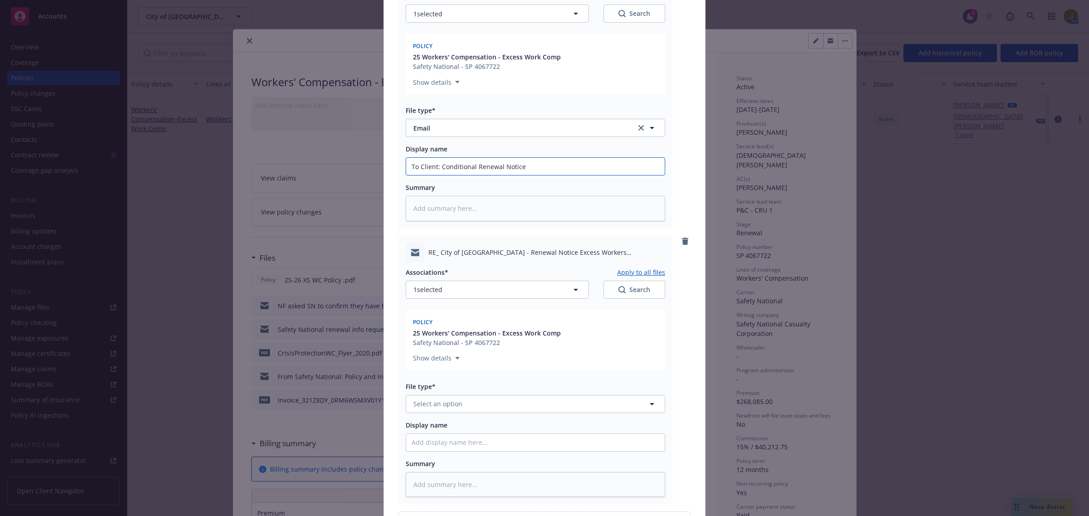
scroll to position [756, 0]
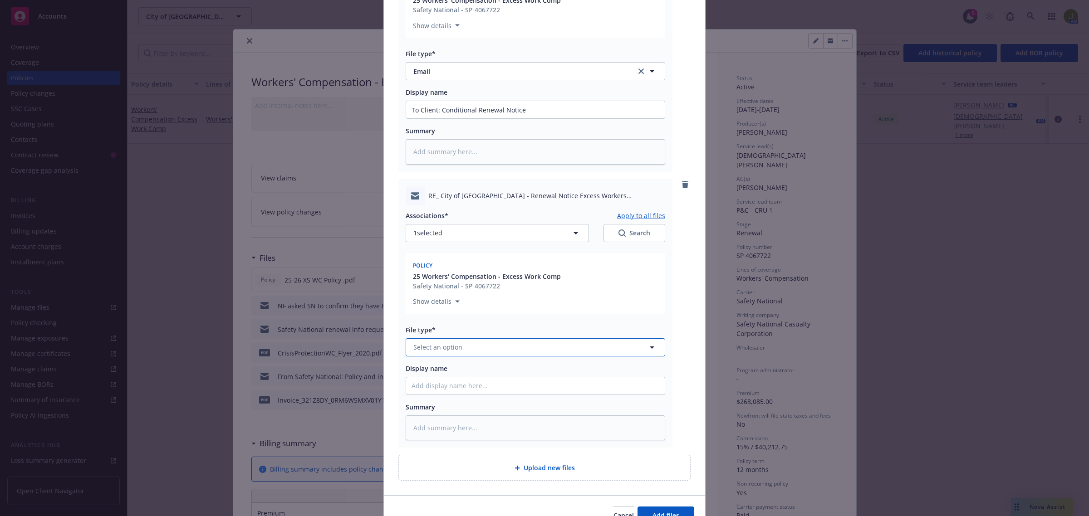
click at [428, 347] on span "Select an option" at bounding box center [437, 348] width 49 height 10
type input "email"
type textarea "x"
type input "F"
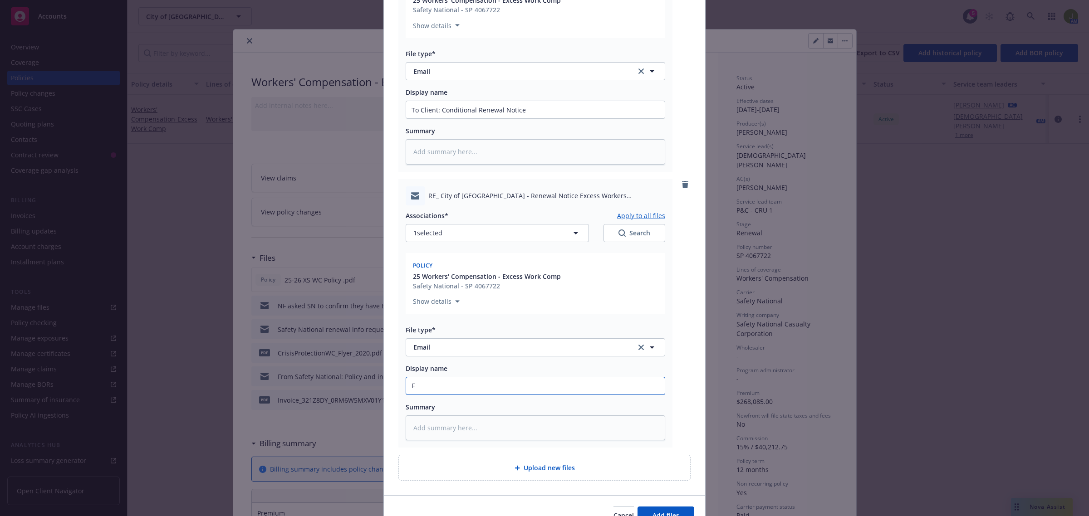
type textarea "x"
type input "Fr"
type textarea "x"
type input "Fro"
type textarea "x"
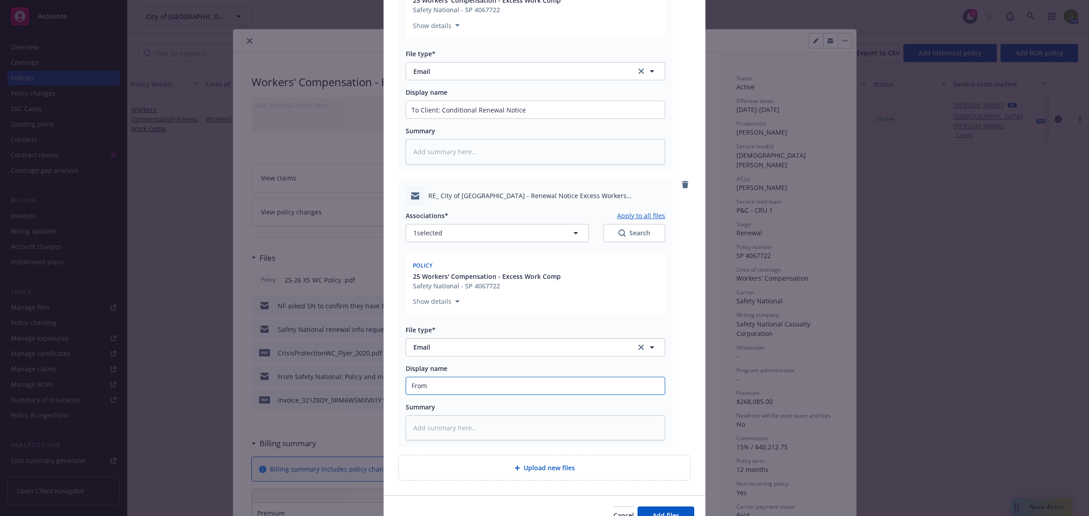
type input "From"
type textarea "x"
type input "From Cl"
type textarea "x"
type input "From Cli"
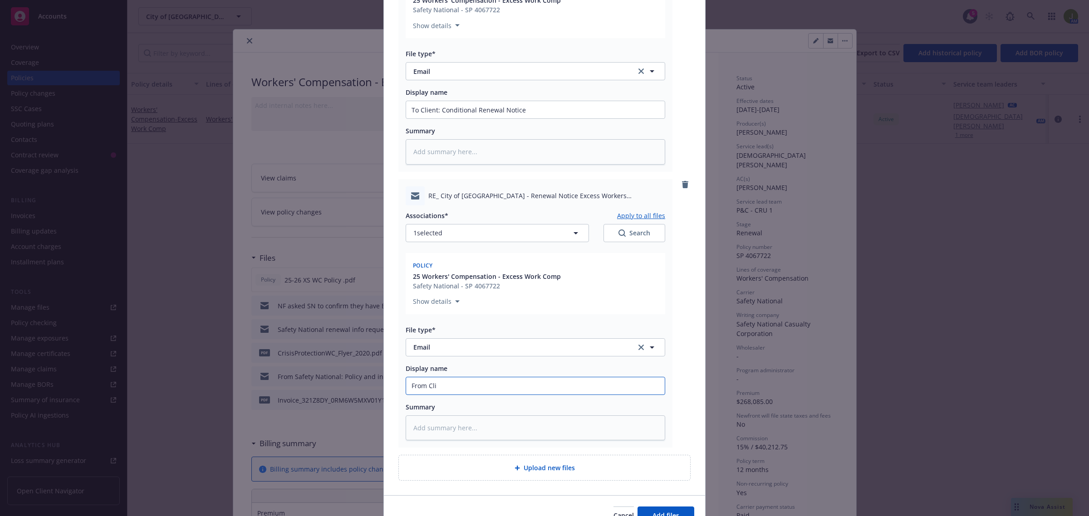
type textarea "x"
type input "From Clie"
type textarea "x"
type input "From Clien"
type textarea "x"
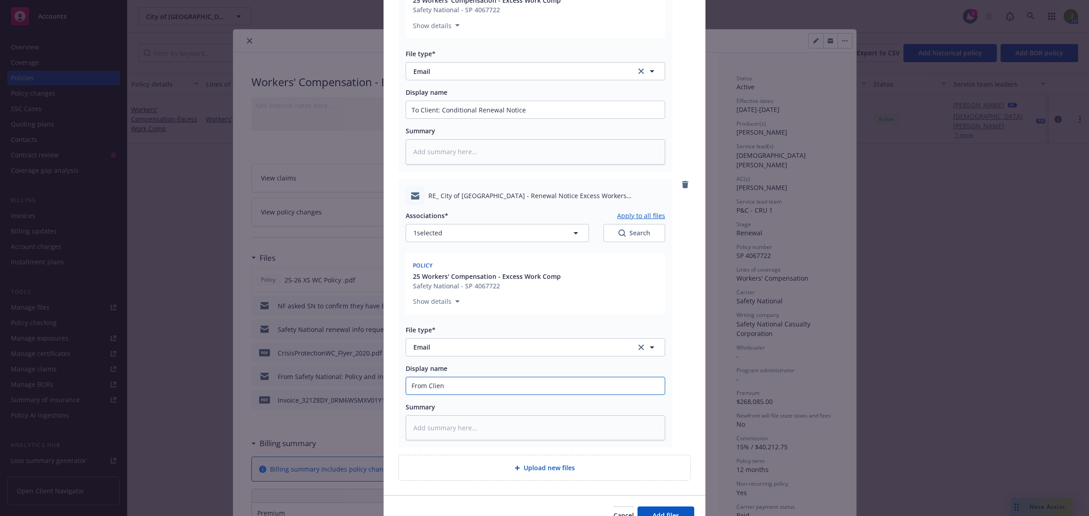
type input "From Client"
type textarea "x"
type input "From Client:"
type textarea "x"
type input "From Client: c"
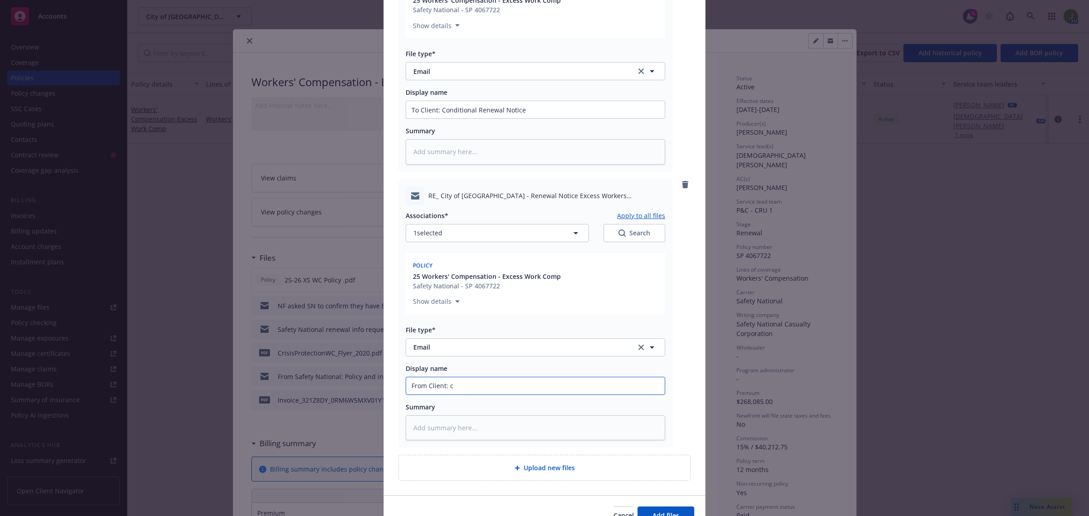
type textarea "x"
type input "From Client: co"
type textarea "x"
type input "From Client: conf"
type textarea "x"
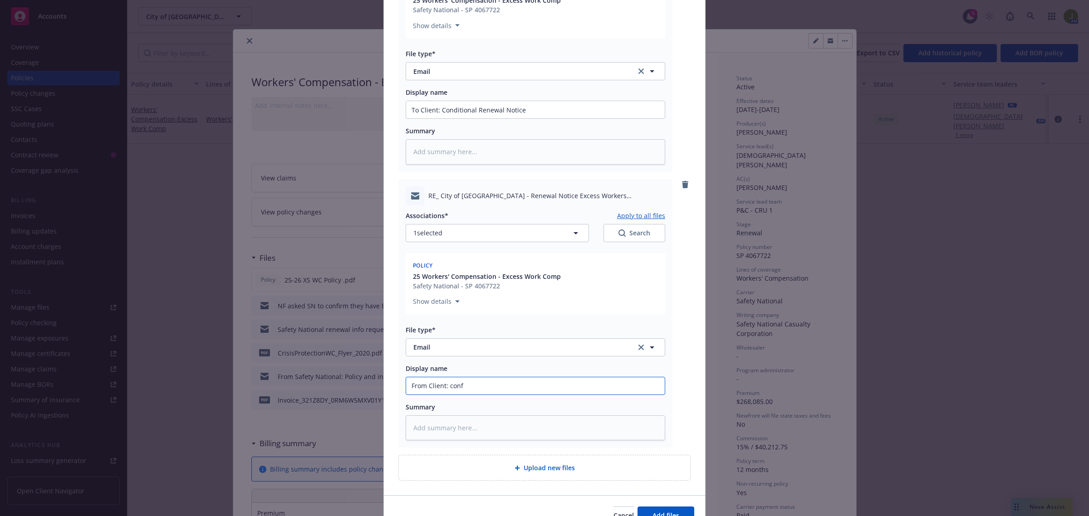
type input "From Client: confi"
type textarea "x"
type input "From Client: confir"
type textarea "x"
type input "From Client: confirm"
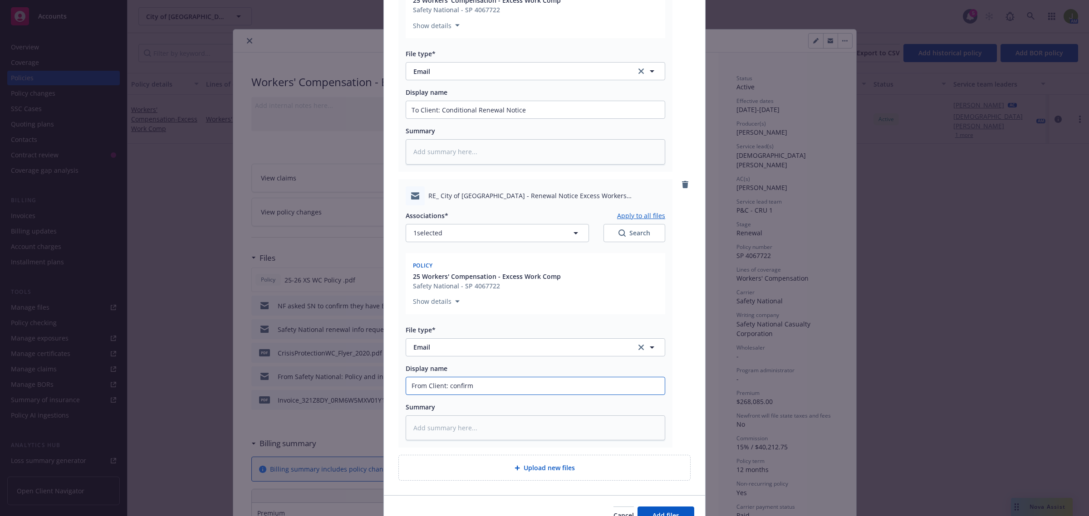
type textarea "x"
type input "From Client: confirmi"
type textarea "x"
type input "From Client: confirmin"
type textarea "x"
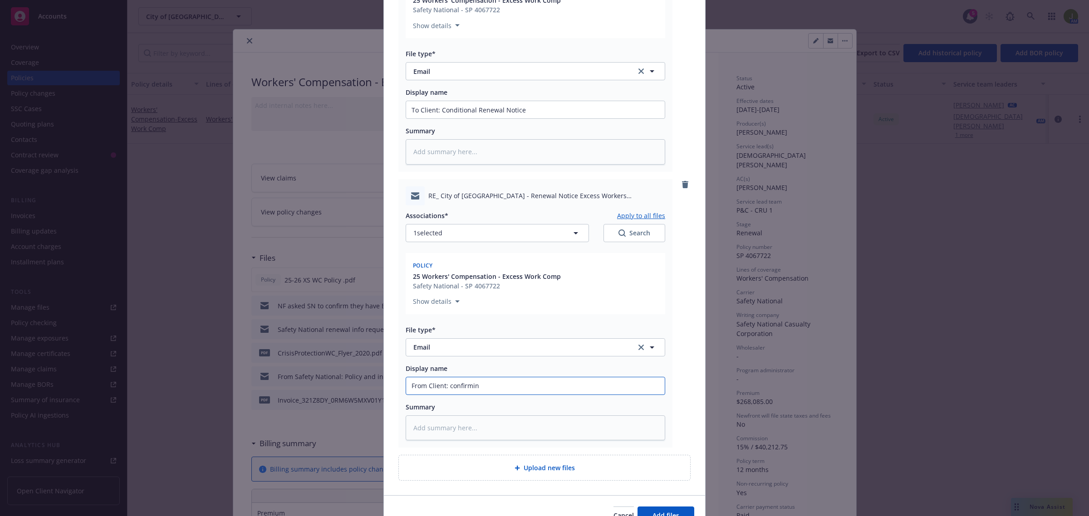
type input "From Client: confirming"
type textarea "x"
type input "From Client: confirming"
type textarea "x"
type input "From Client: confirming r"
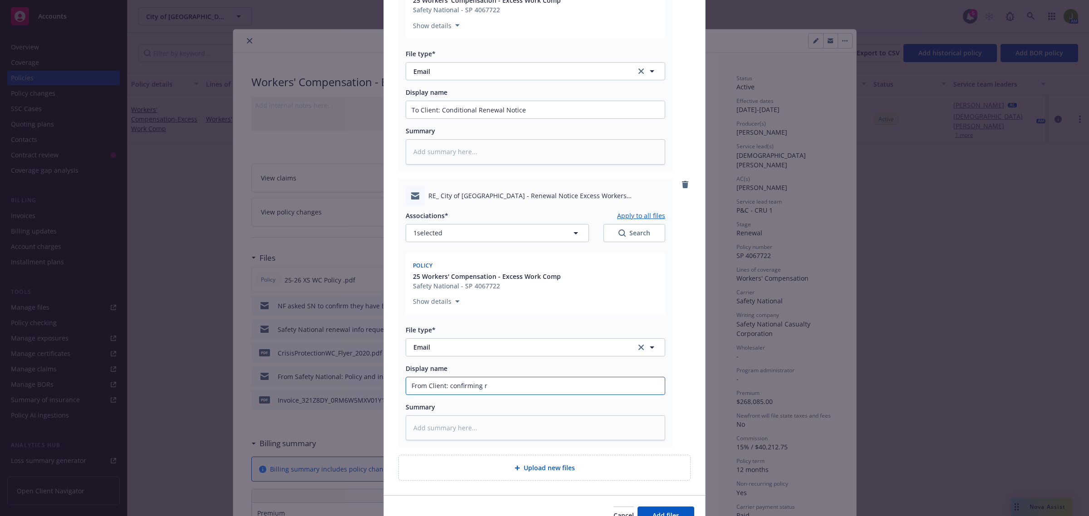
type textarea "x"
type input "From Client: confirming re"
type textarea "x"
type input "From Client: confirming rec"
type textarea "x"
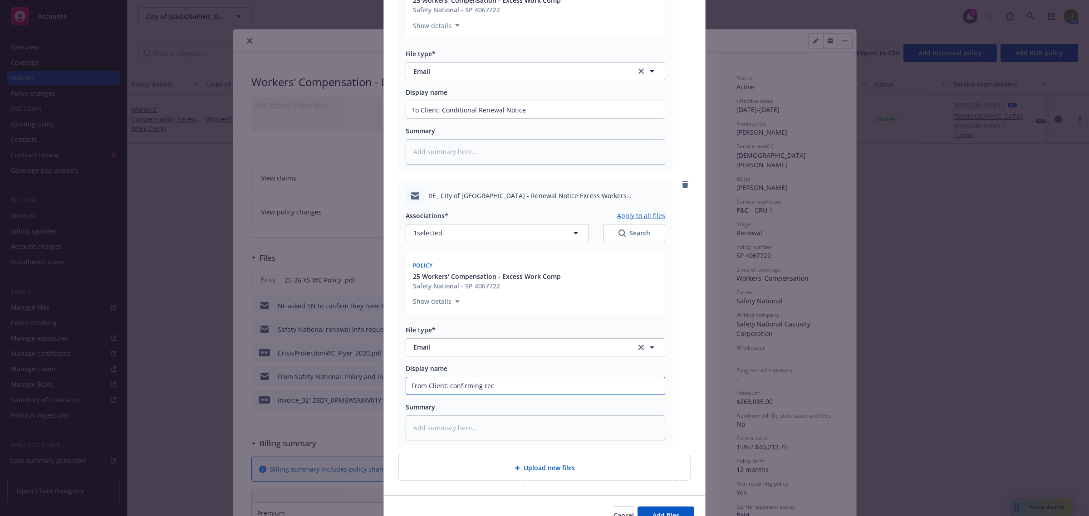
type input "From Client: confirming rece"
type textarea "x"
type input "From Client: confirming receip"
type textarea "x"
type input "From Client: confirming receipt"
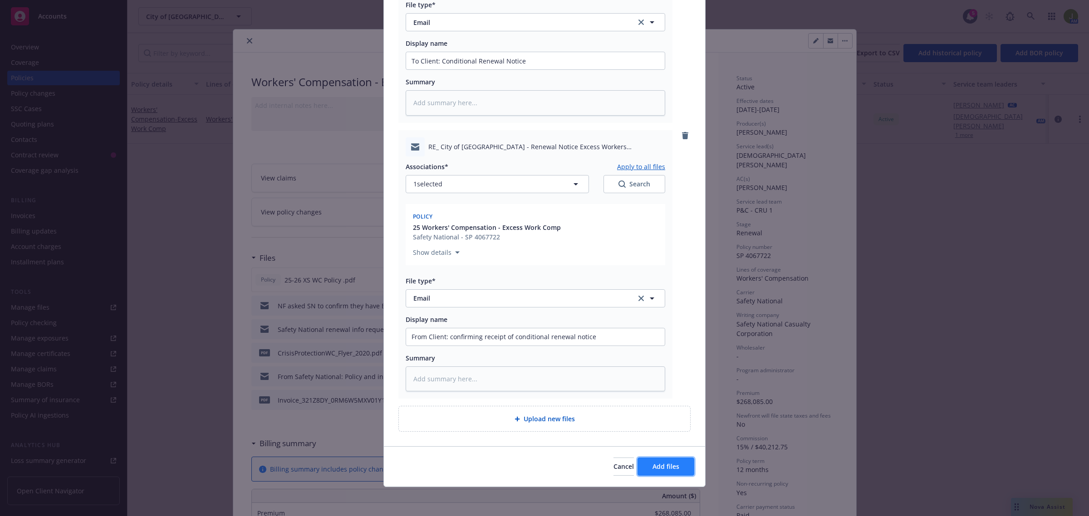
click at [657, 466] on span "Add files" at bounding box center [666, 466] width 27 height 9
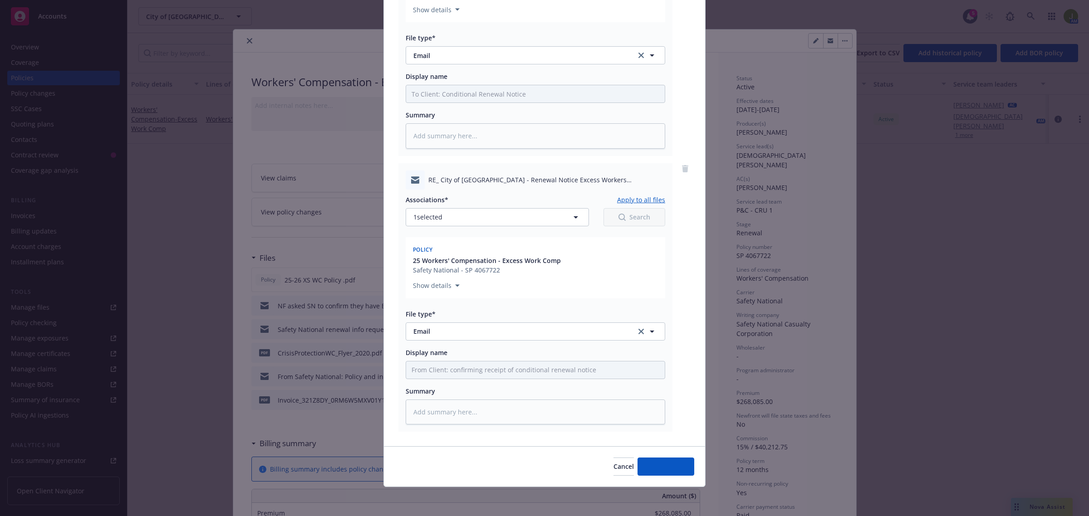
scroll to position [771, 0]
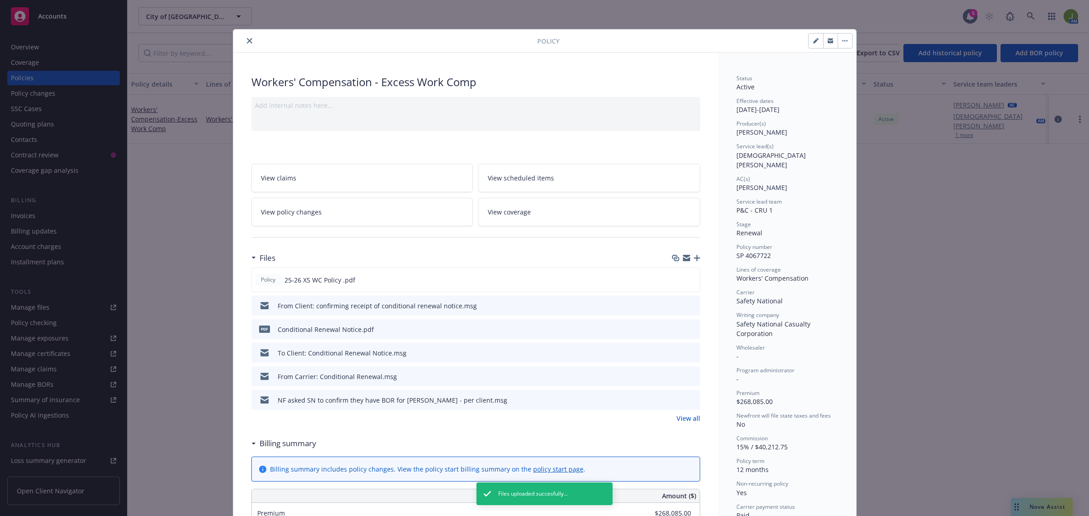
click at [247, 41] on icon "close" at bounding box center [249, 40] width 5 height 5
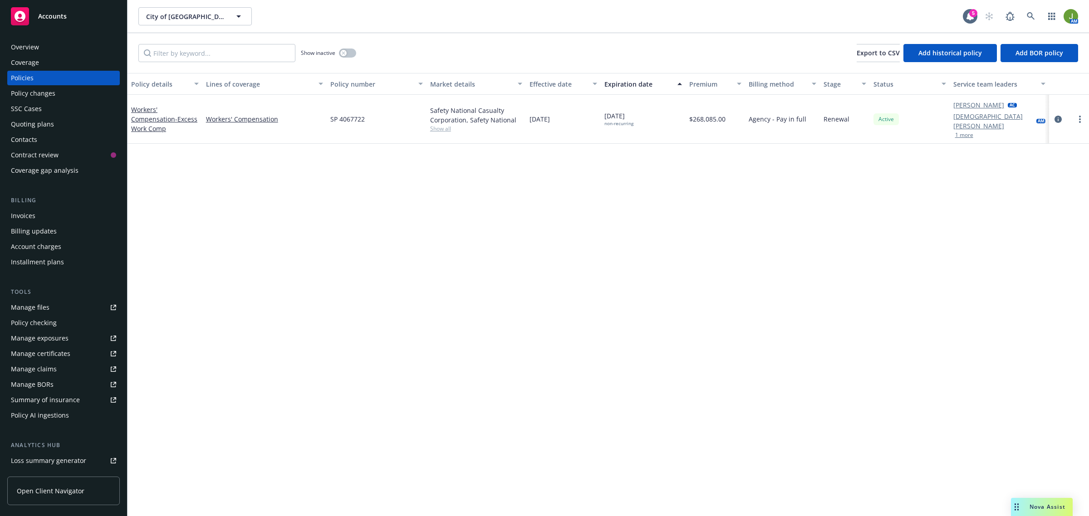
click at [35, 299] on div "Tools Manage files Policy checking Manage exposures Manage certificates Manage …" at bounding box center [63, 355] width 113 height 135
click at [36, 305] on div "Manage files" at bounding box center [30, 307] width 39 height 15
